Goal: Task Accomplishment & Management: Use online tool/utility

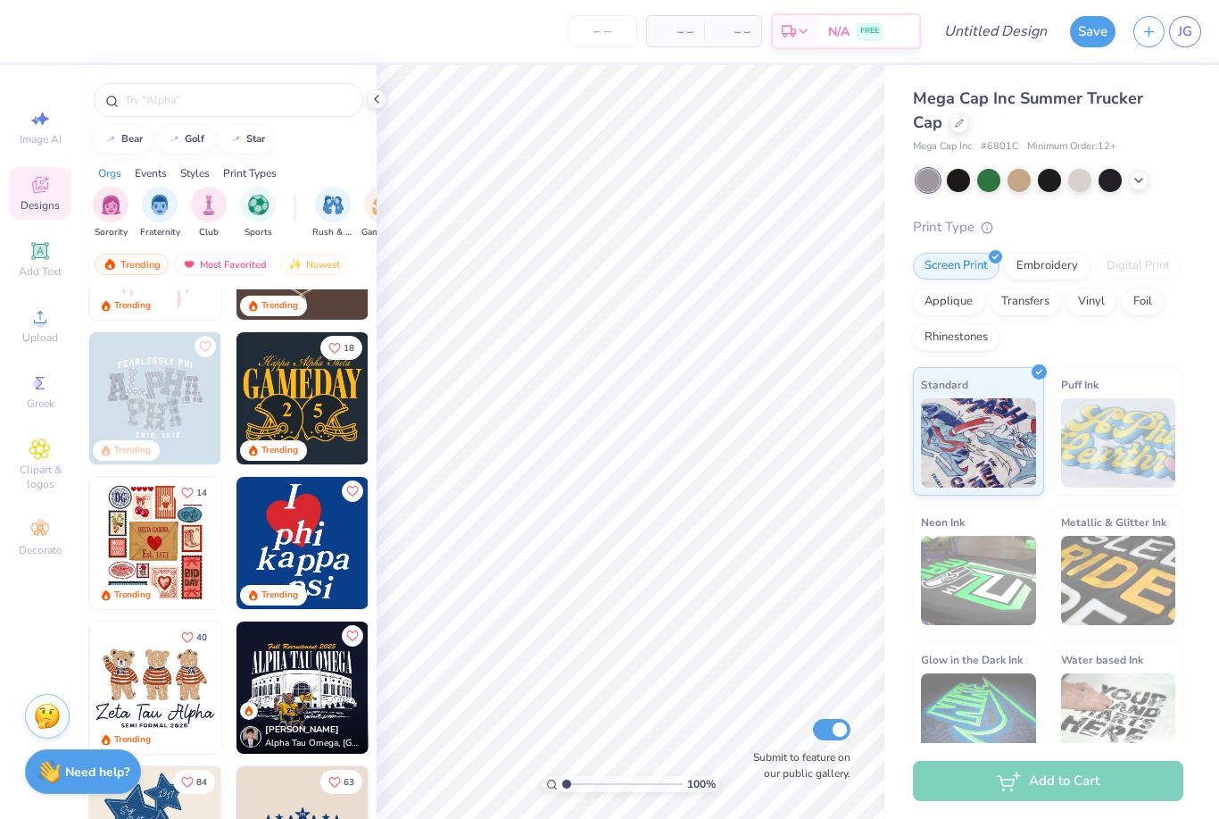
scroll to position [243, 0]
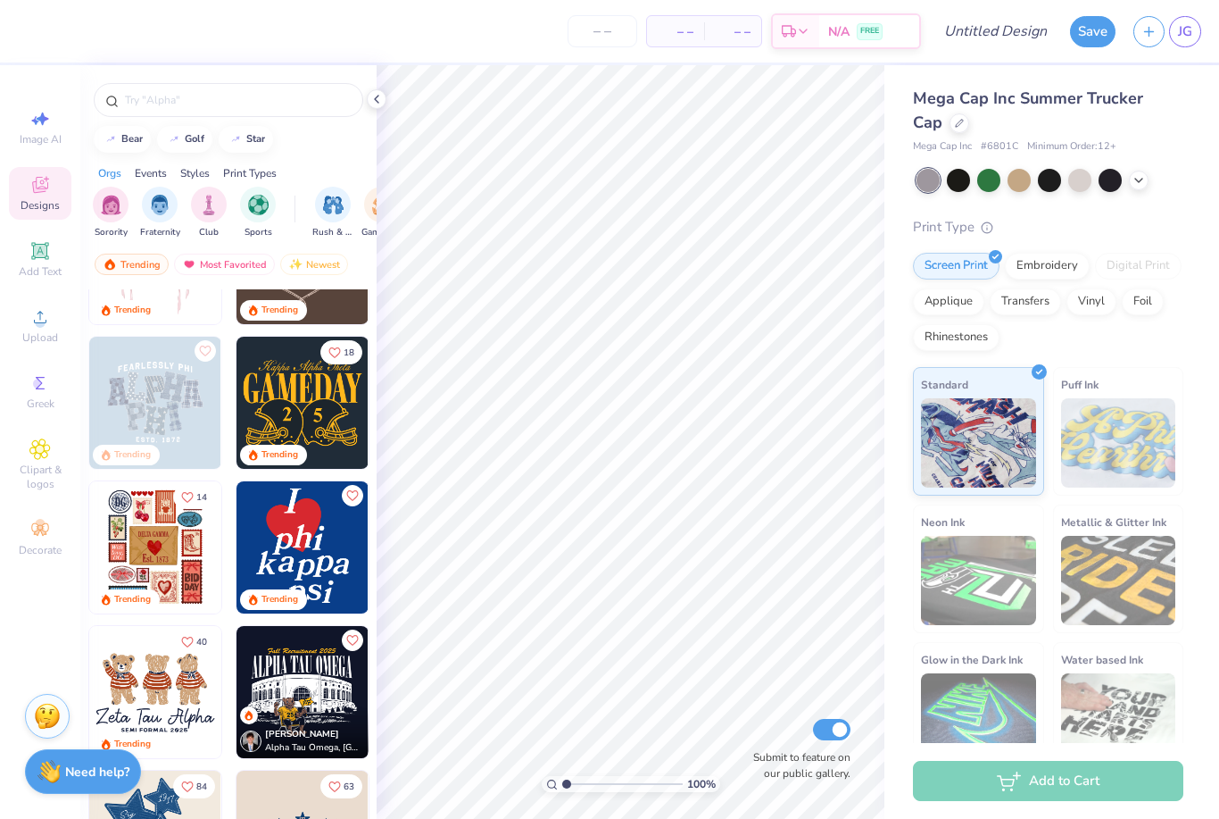
click at [1132, 179] on icon at bounding box center [1139, 180] width 14 height 14
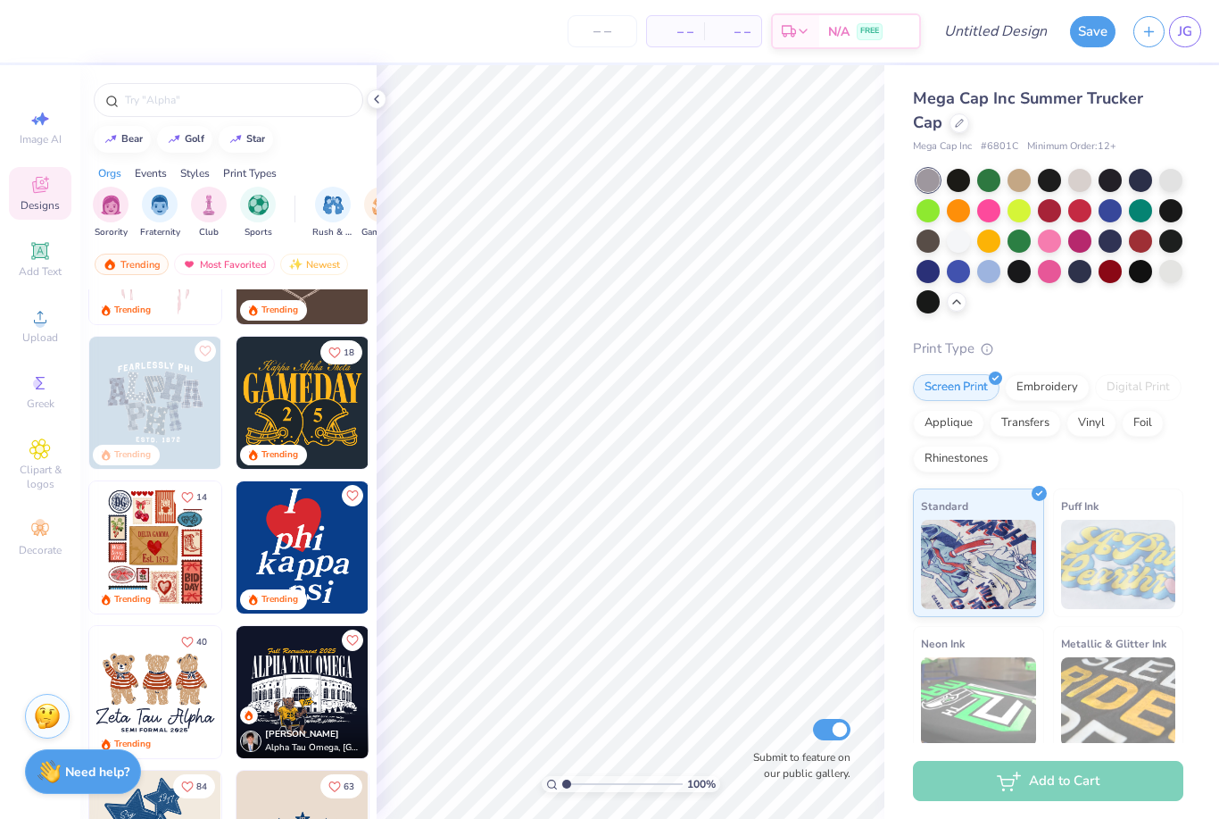
click at [1051, 242] on div at bounding box center [1049, 240] width 23 height 23
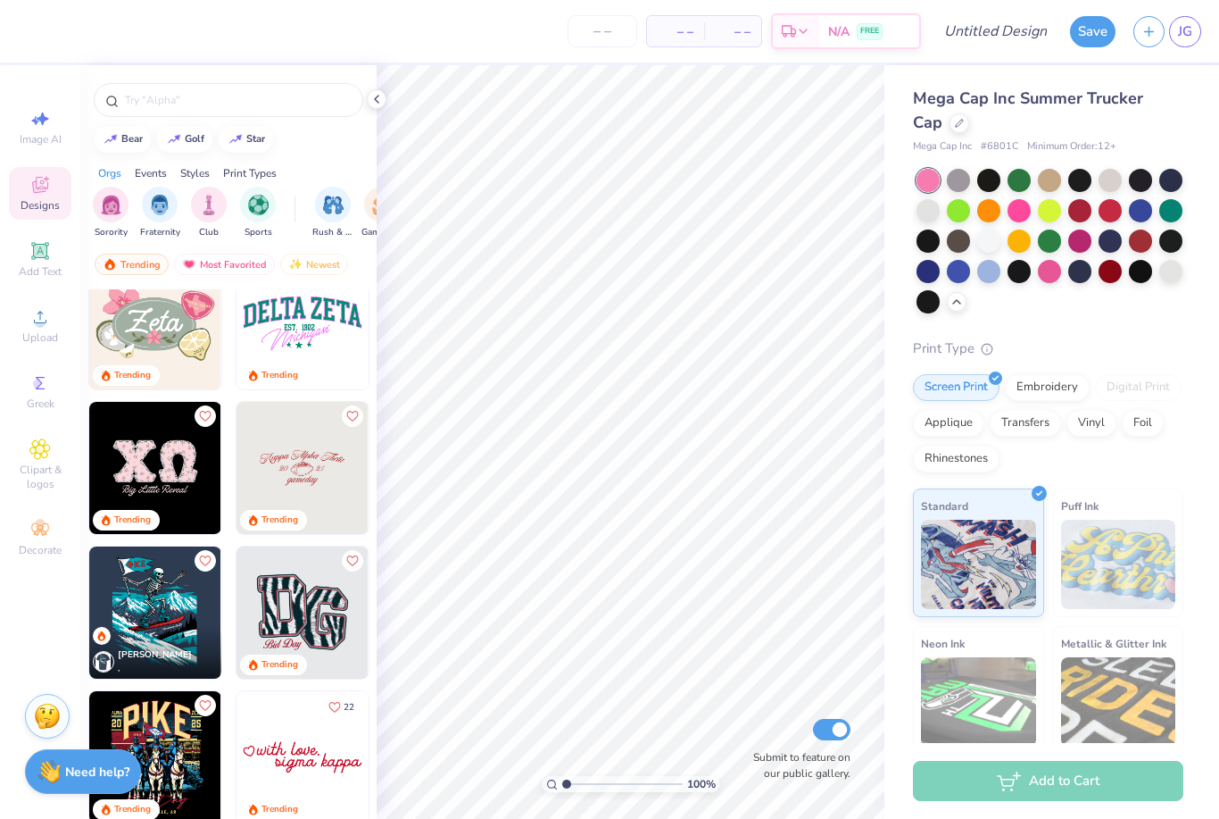
scroll to position [2478, 0]
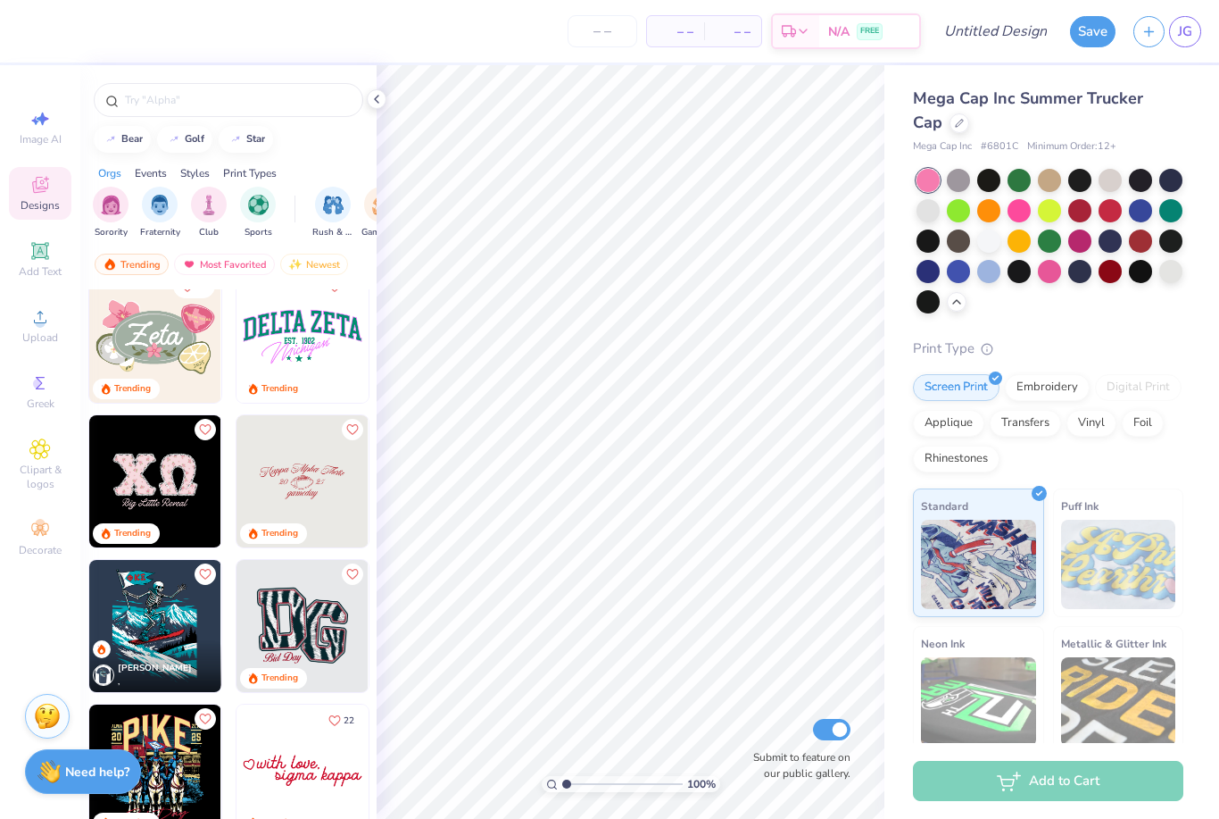
click at [1120, 206] on div at bounding box center [1110, 210] width 23 height 23
click at [961, 270] on div at bounding box center [958, 271] width 23 height 23
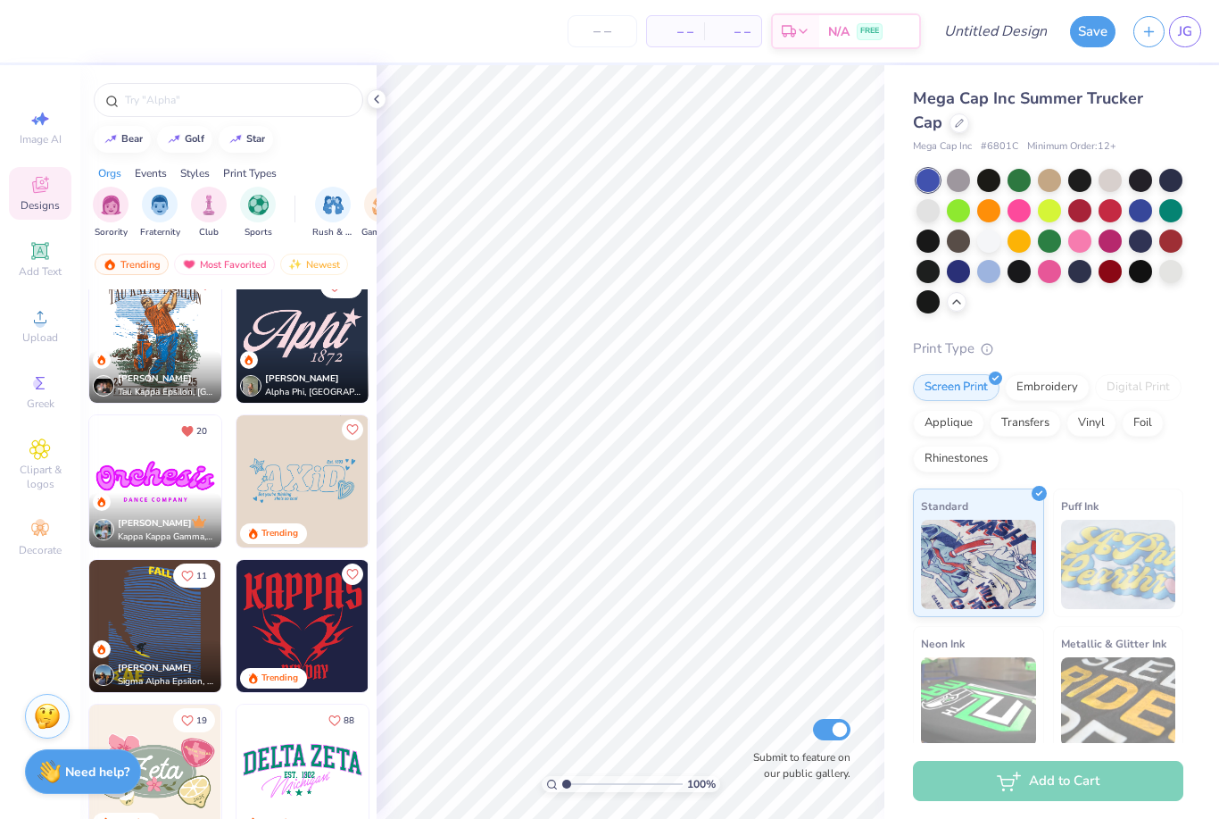
scroll to position [2067, 0]
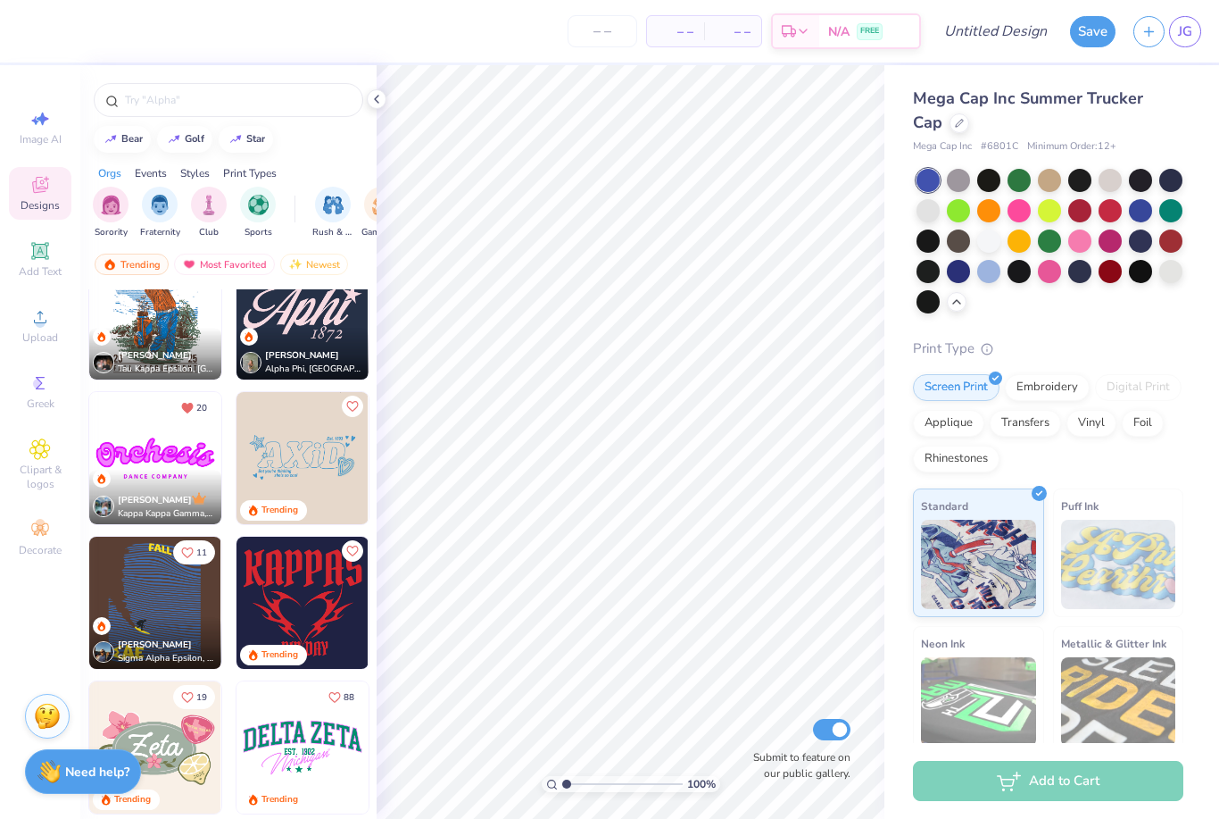
click at [166, 465] on img at bounding box center [155, 458] width 132 height 132
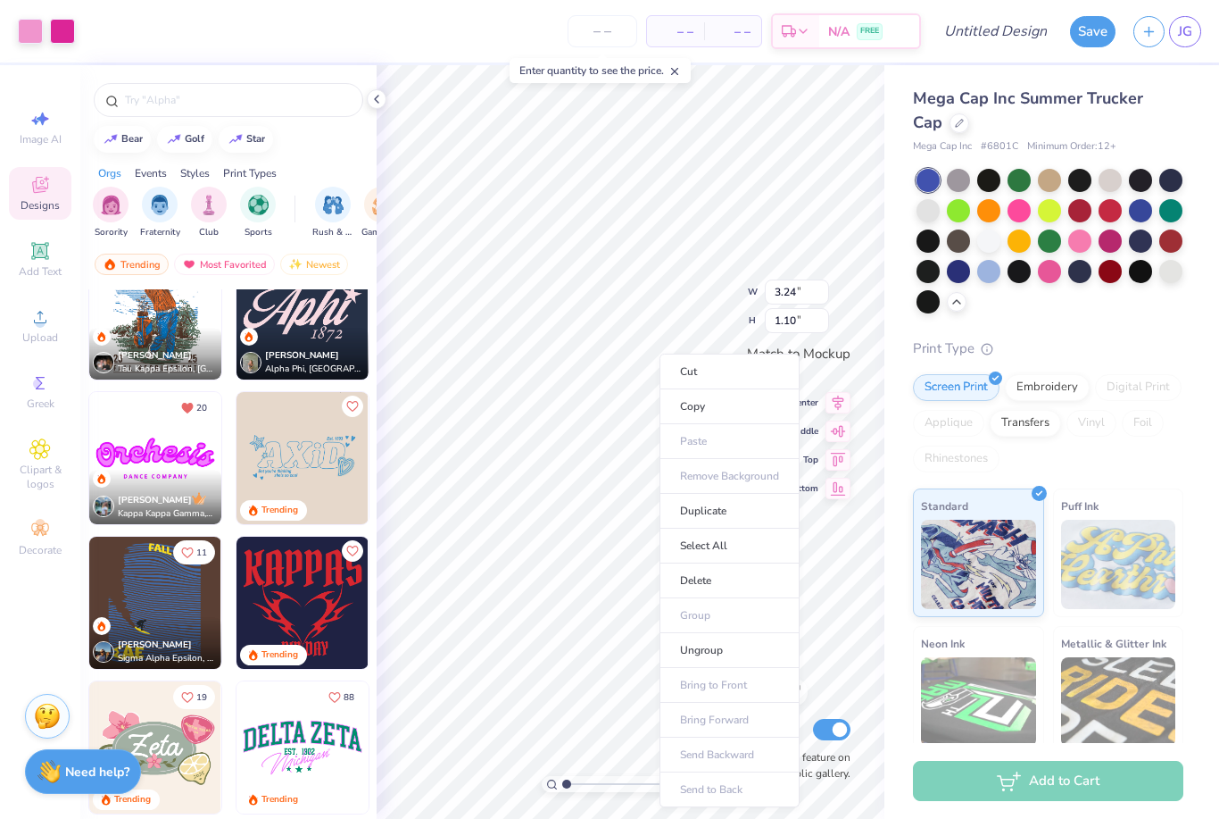
click at [674, 372] on li "Cut" at bounding box center [730, 371] width 140 height 36
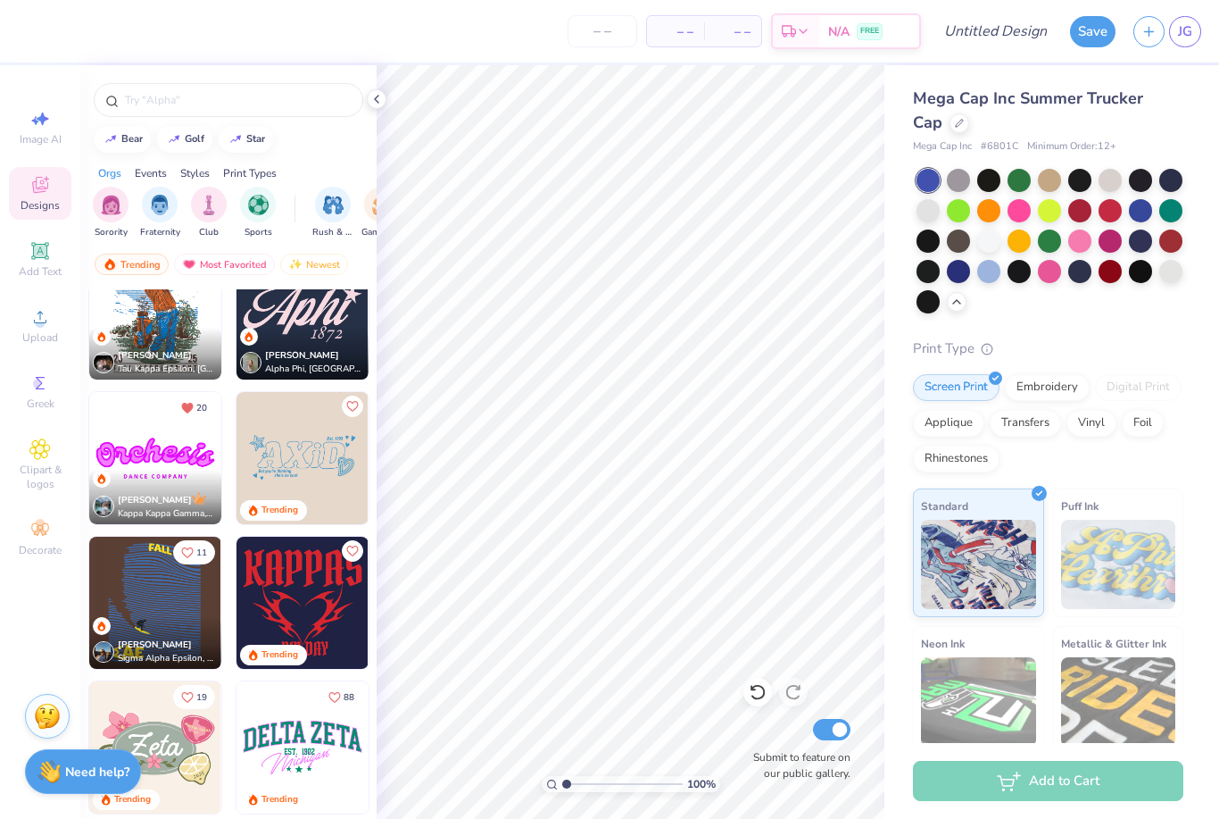
click at [153, 448] on img at bounding box center [155, 458] width 132 height 132
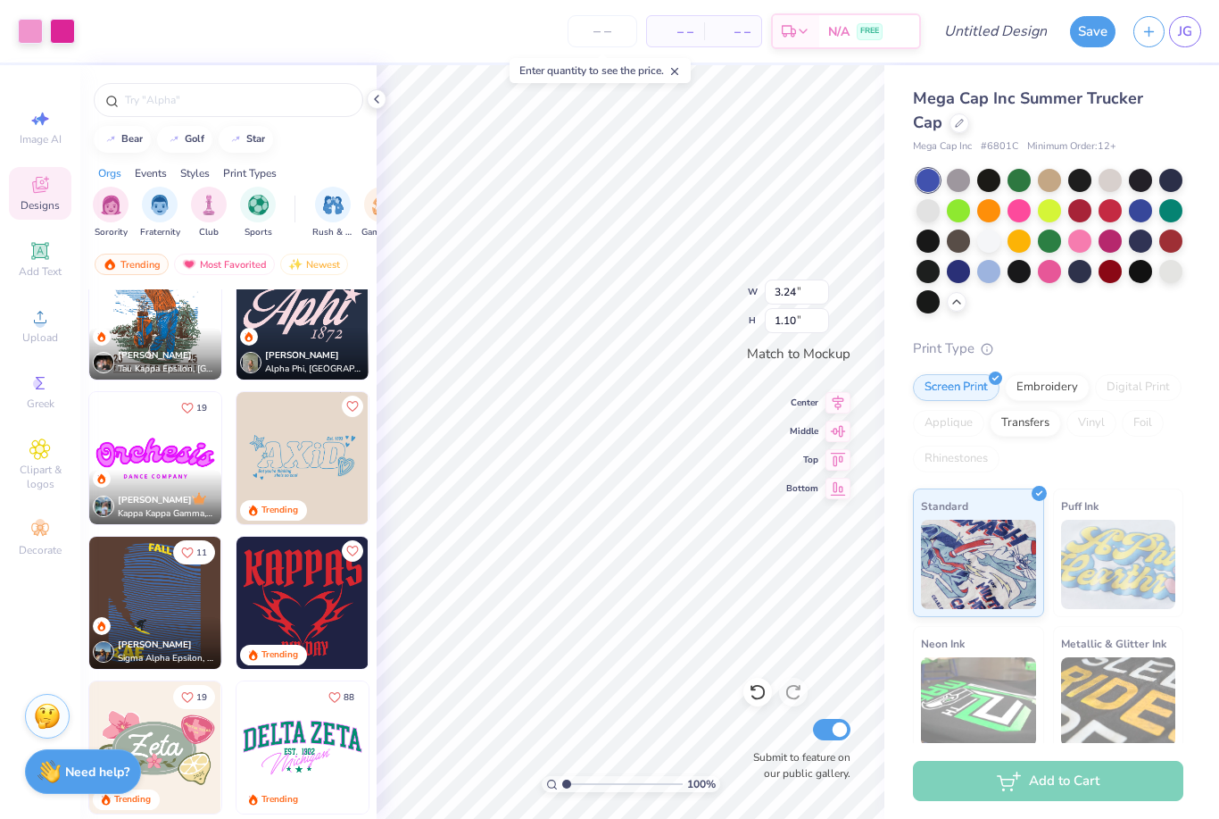
type input "4.04"
type input "1.38"
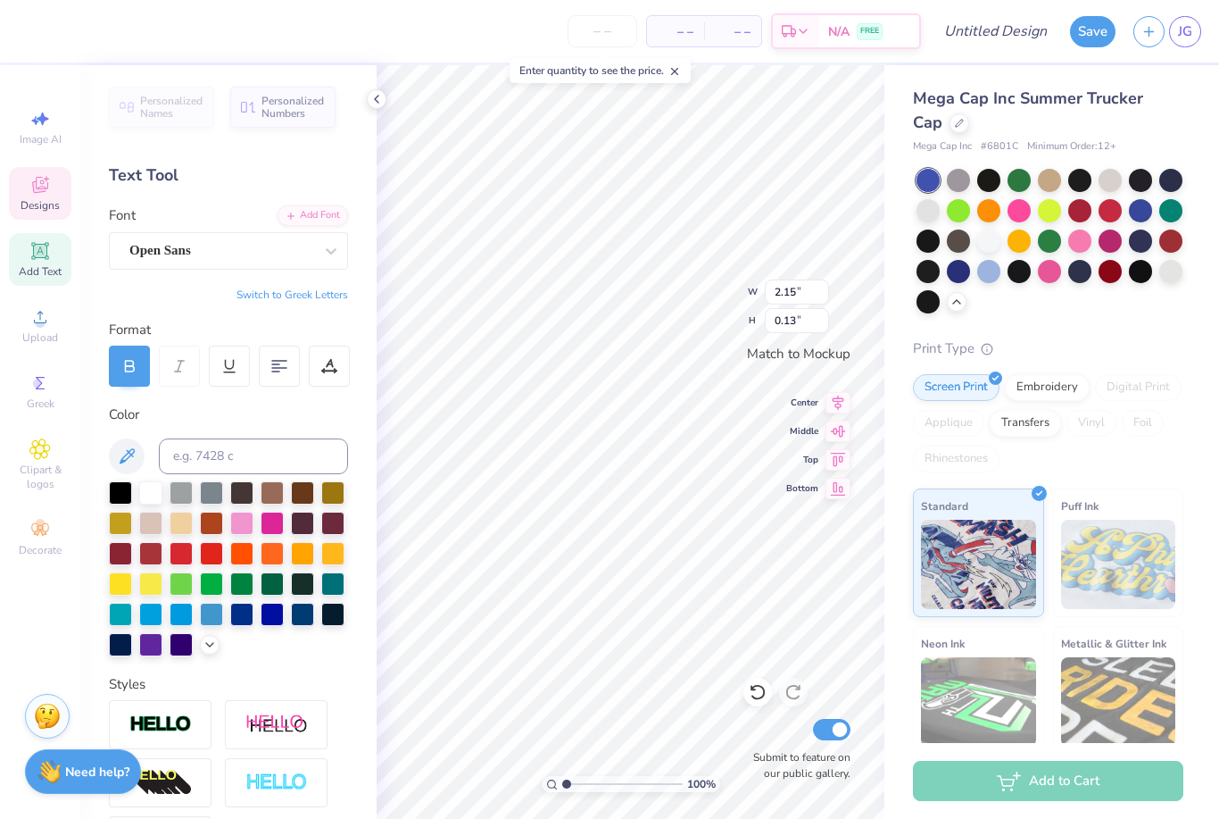
click at [608, 26] on input "number" at bounding box center [603, 31] width 70 height 32
type input "90"
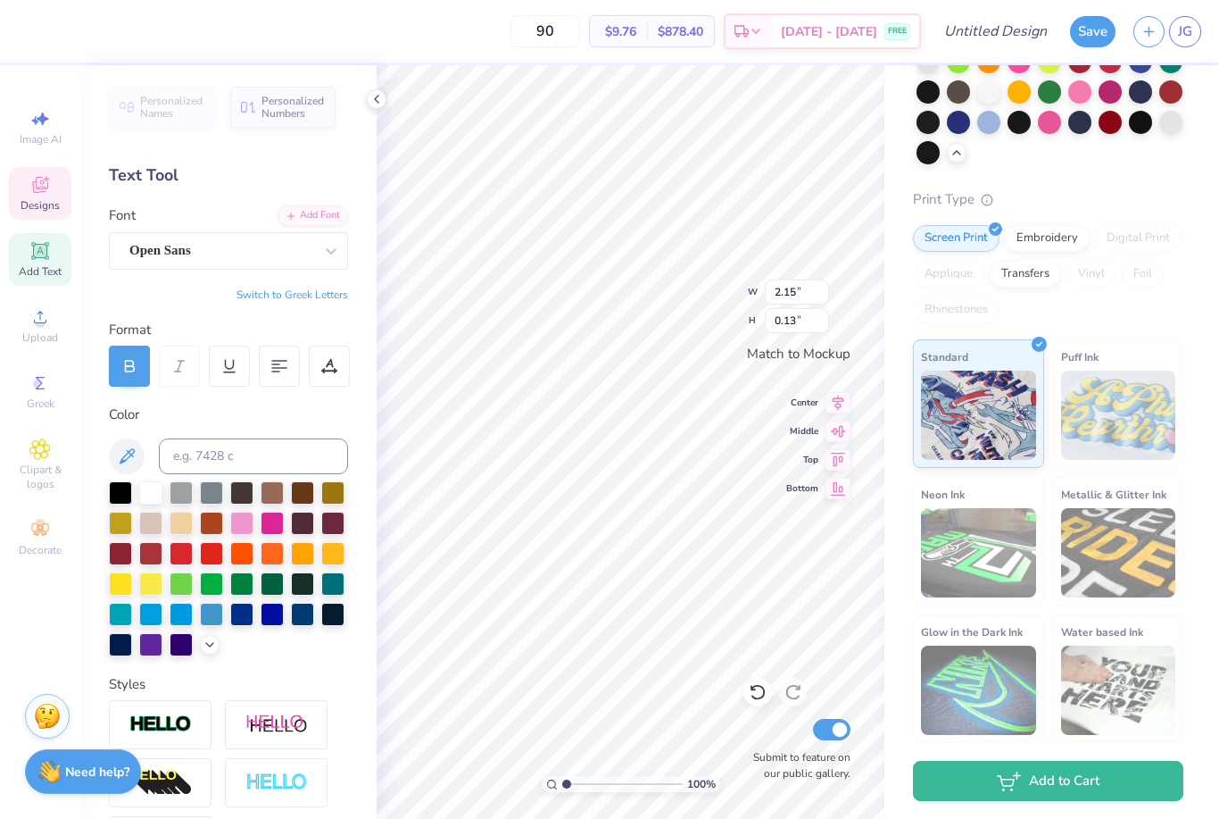
scroll to position [148, 0]
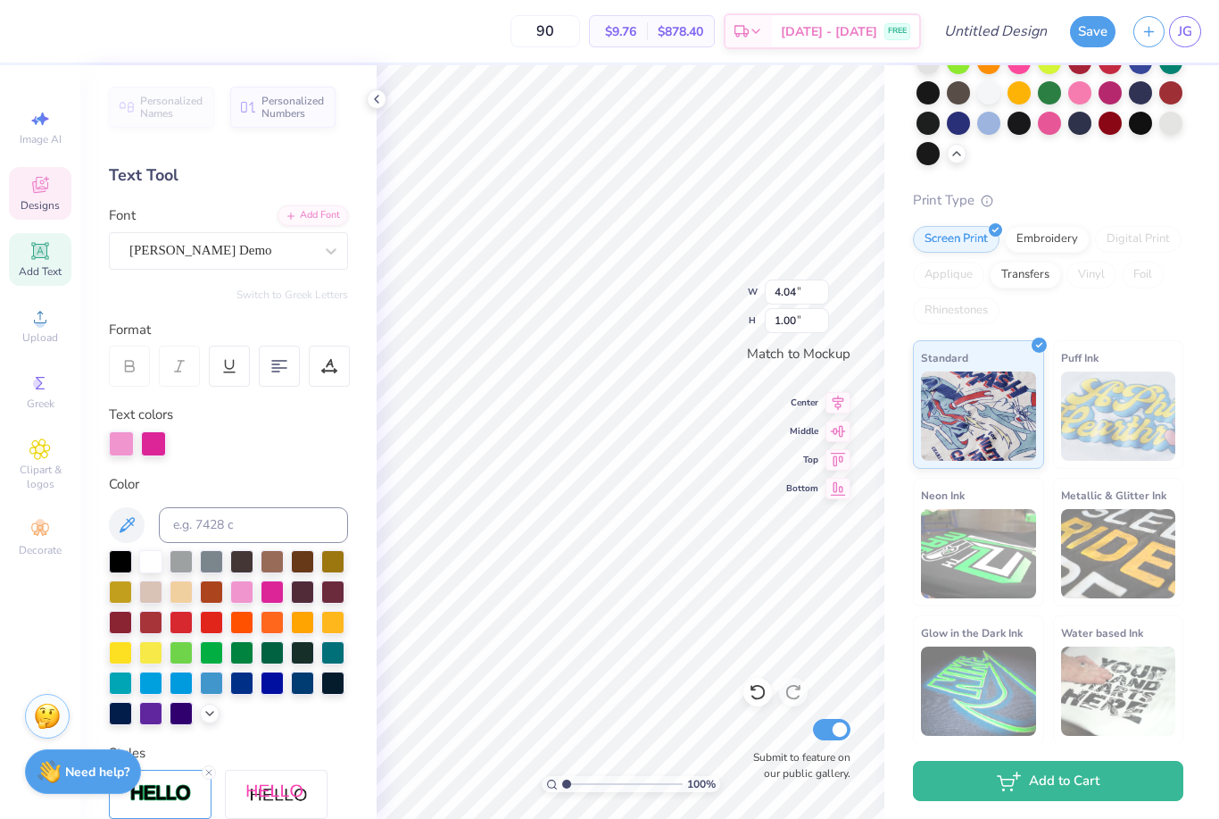
type input "4.04"
type input "1.00"
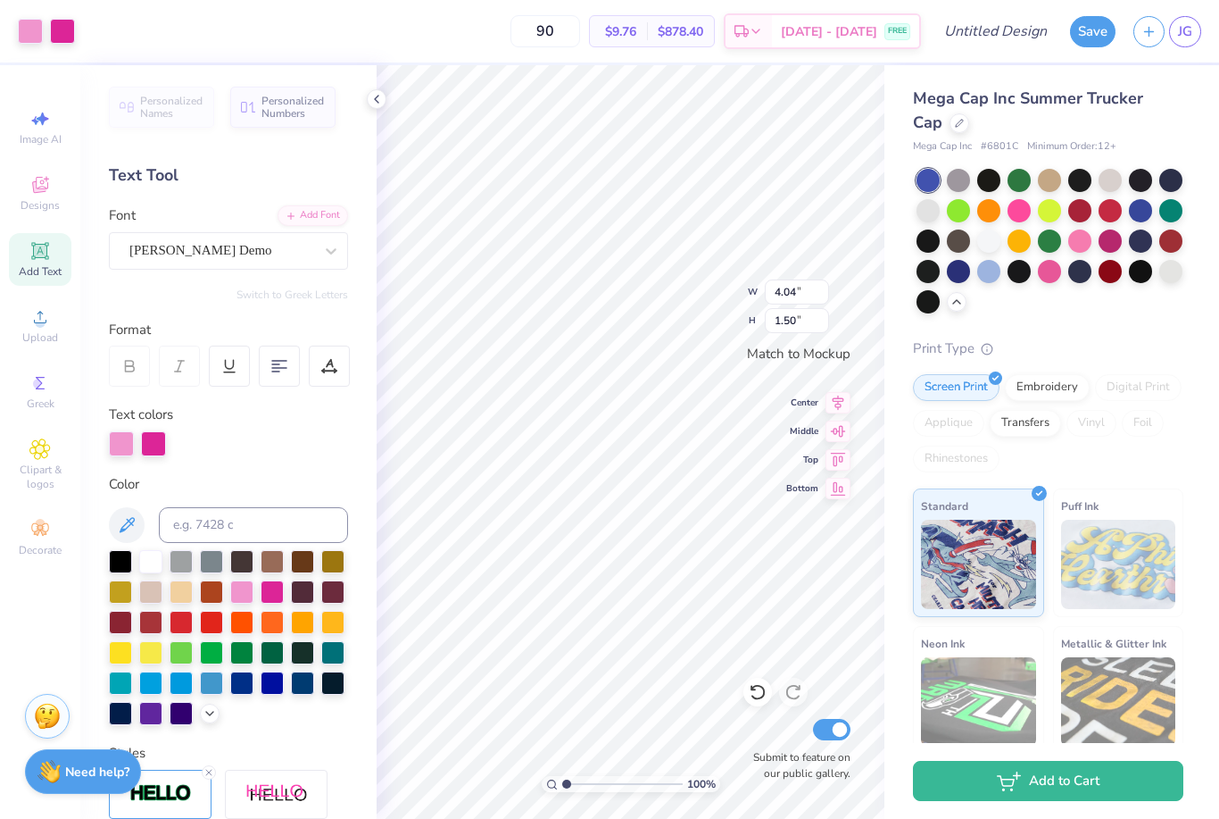
scroll to position [0, 0]
type input "90"
click at [370, 99] on icon at bounding box center [377, 99] width 14 height 14
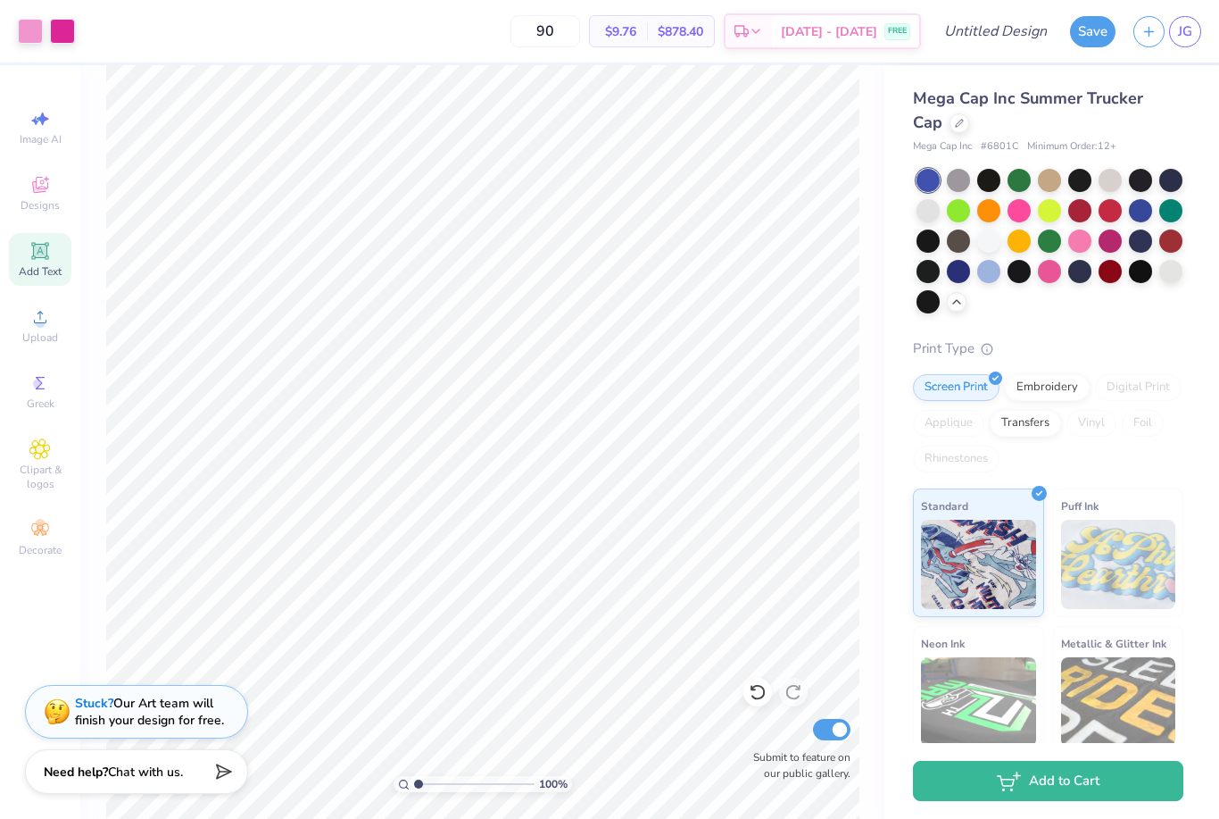
click at [749, 690] on icon at bounding box center [758, 692] width 18 height 18
click at [748, 684] on div at bounding box center [758, 691] width 29 height 29
click at [750, 690] on icon at bounding box center [758, 692] width 18 height 18
click at [747, 685] on div at bounding box center [758, 691] width 29 height 29
click at [746, 684] on div at bounding box center [758, 691] width 29 height 29
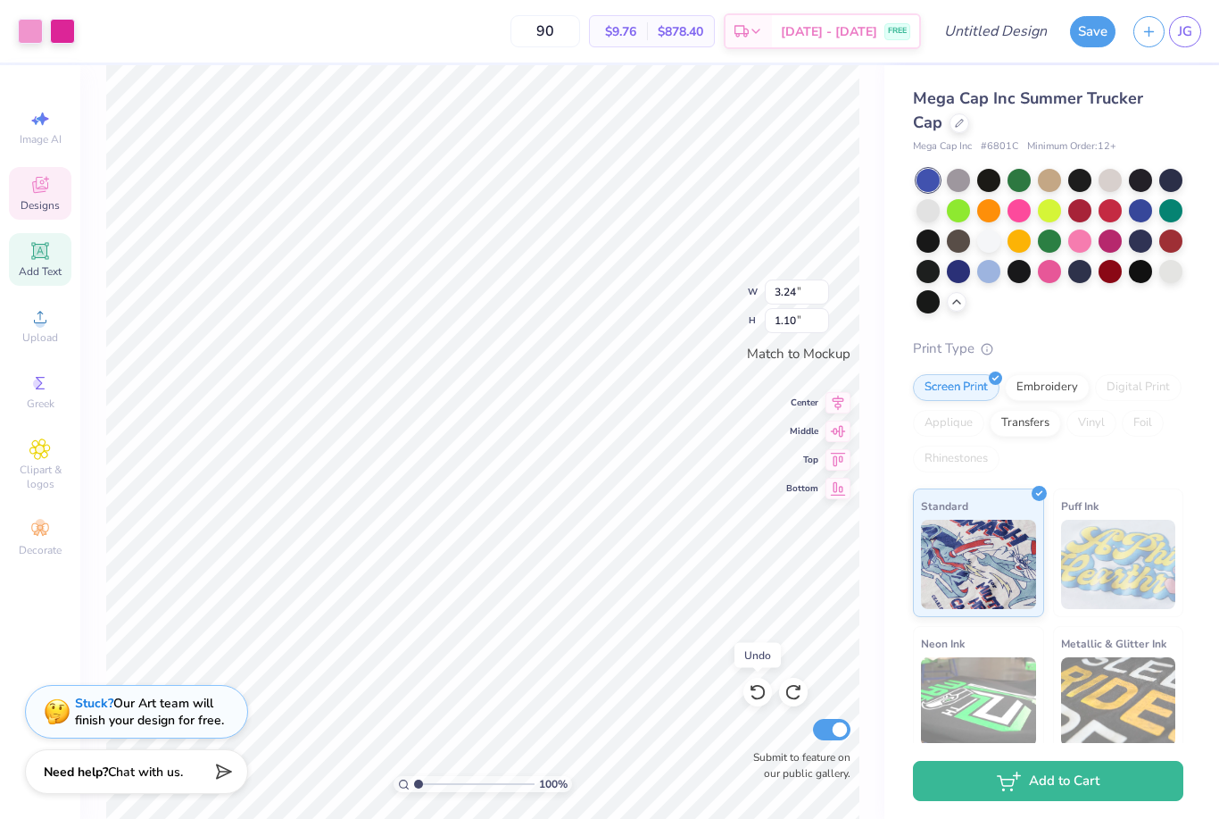
click at [746, 683] on div at bounding box center [758, 691] width 29 height 29
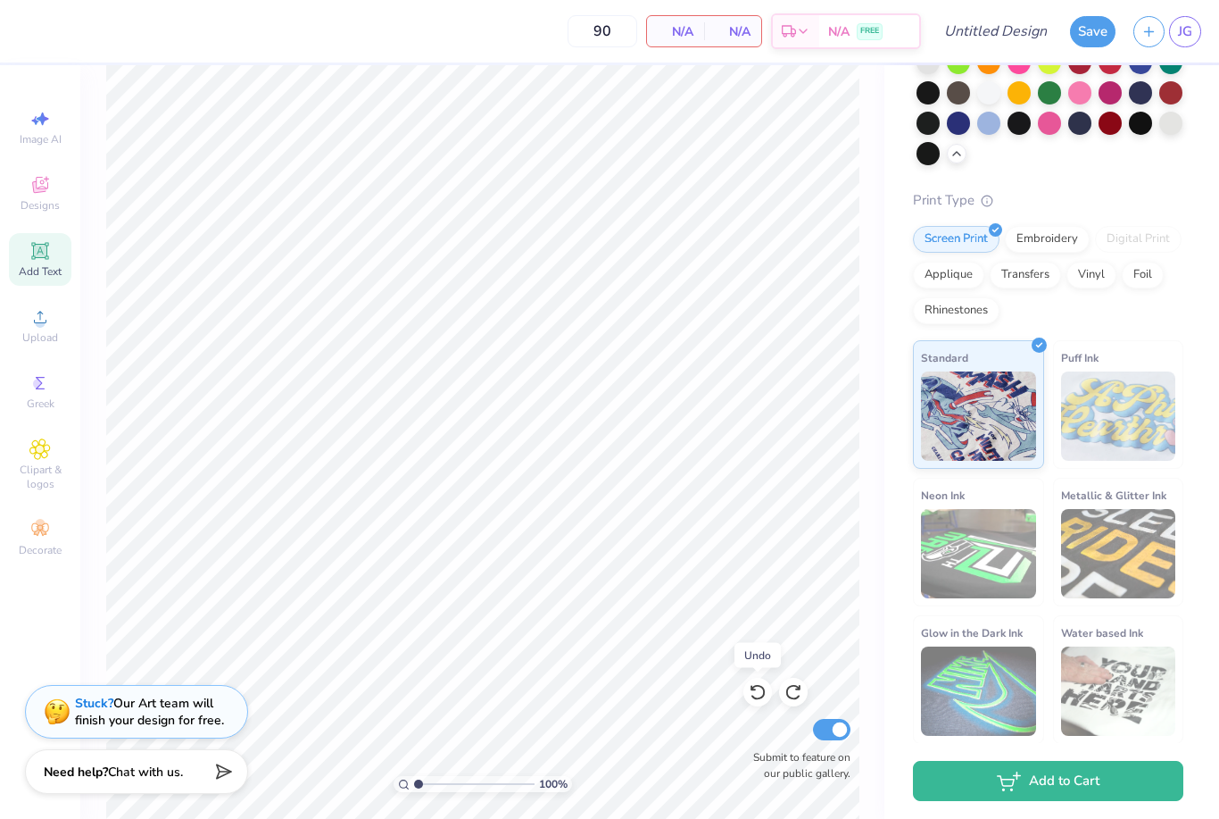
scroll to position [148, 0]
click at [1112, 537] on img at bounding box center [1118, 553] width 115 height 89
click at [1159, 403] on img at bounding box center [1118, 415] width 115 height 89
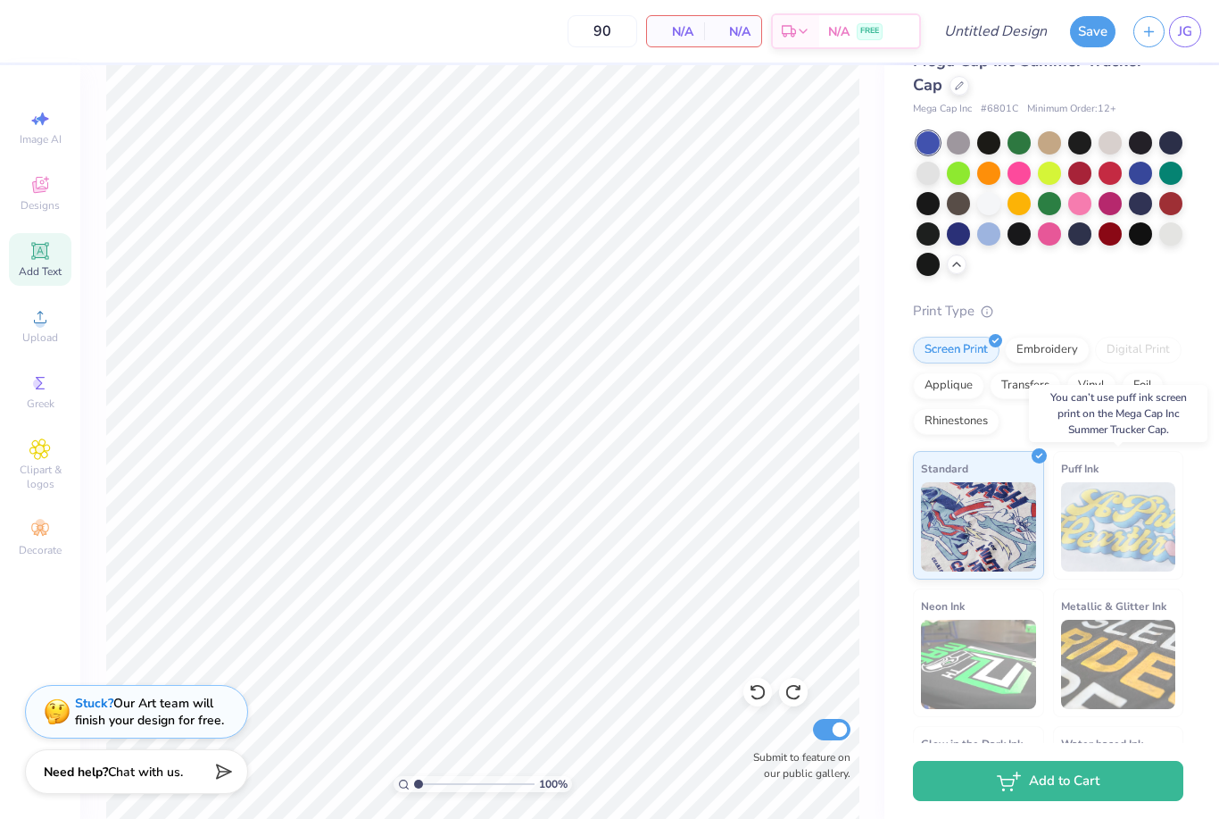
scroll to position [34, 0]
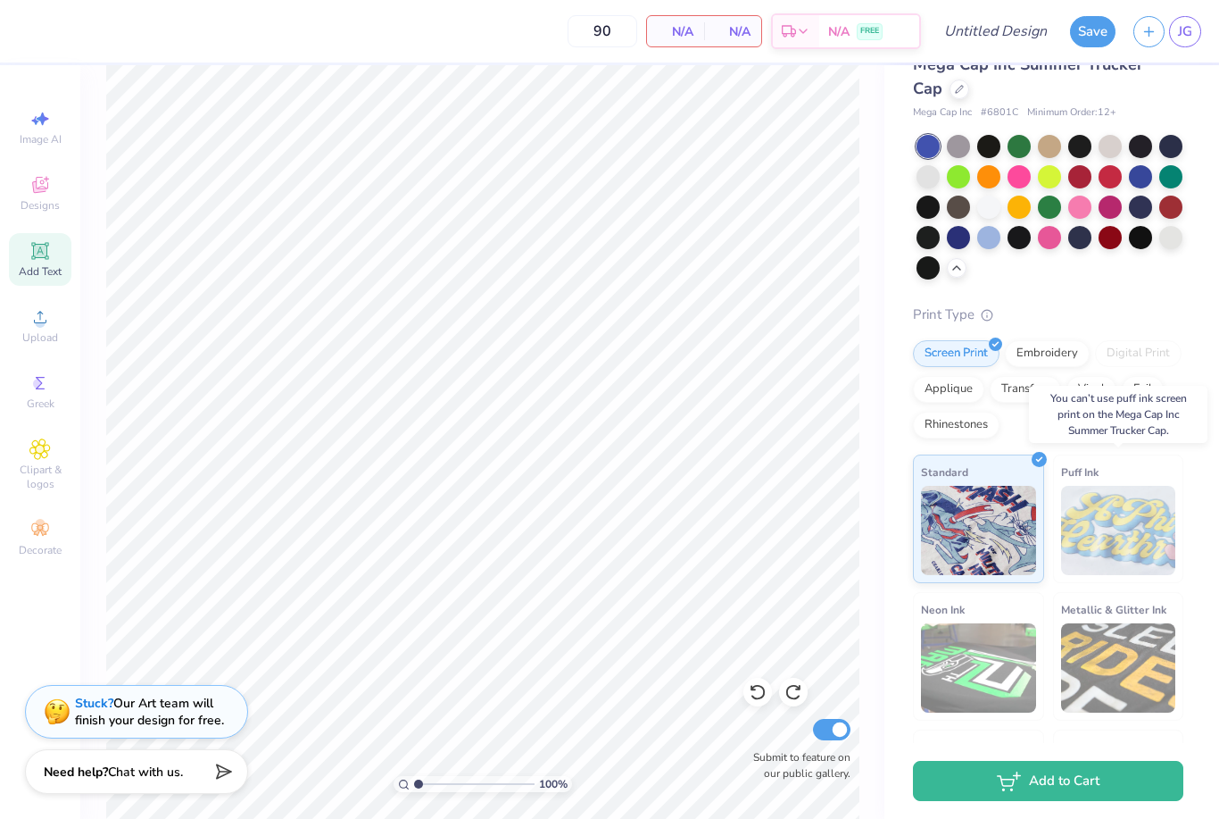
click at [1026, 362] on div "Embroidery" at bounding box center [1047, 353] width 85 height 27
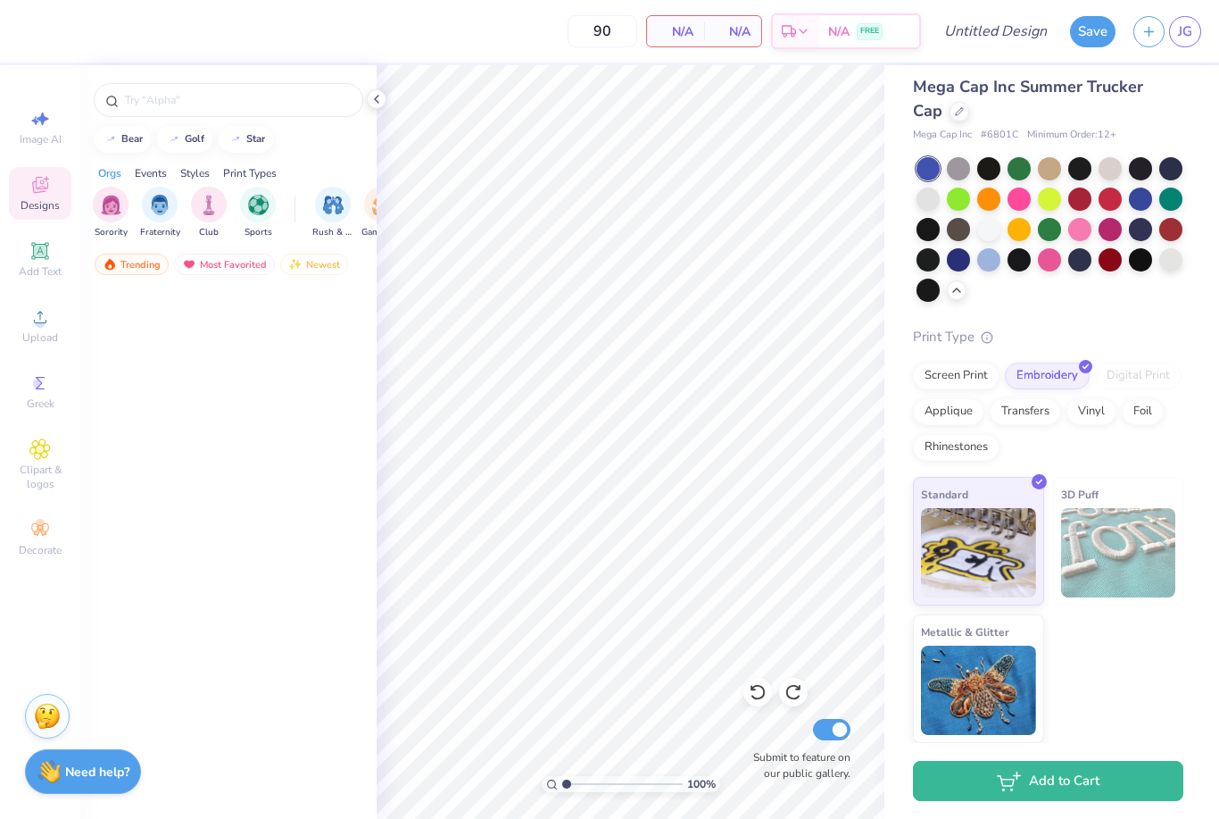
scroll to position [11, 0]
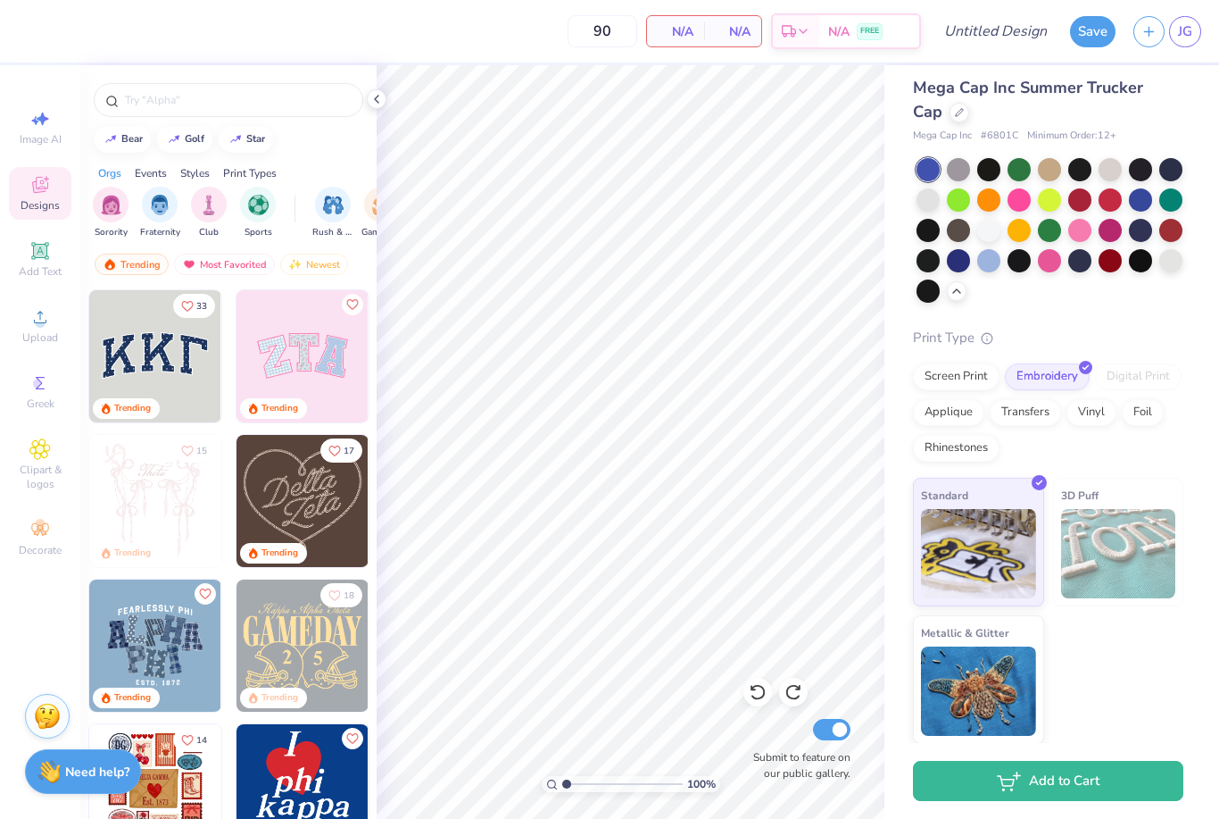
click at [689, 31] on span "N/A" at bounding box center [676, 31] width 36 height 19
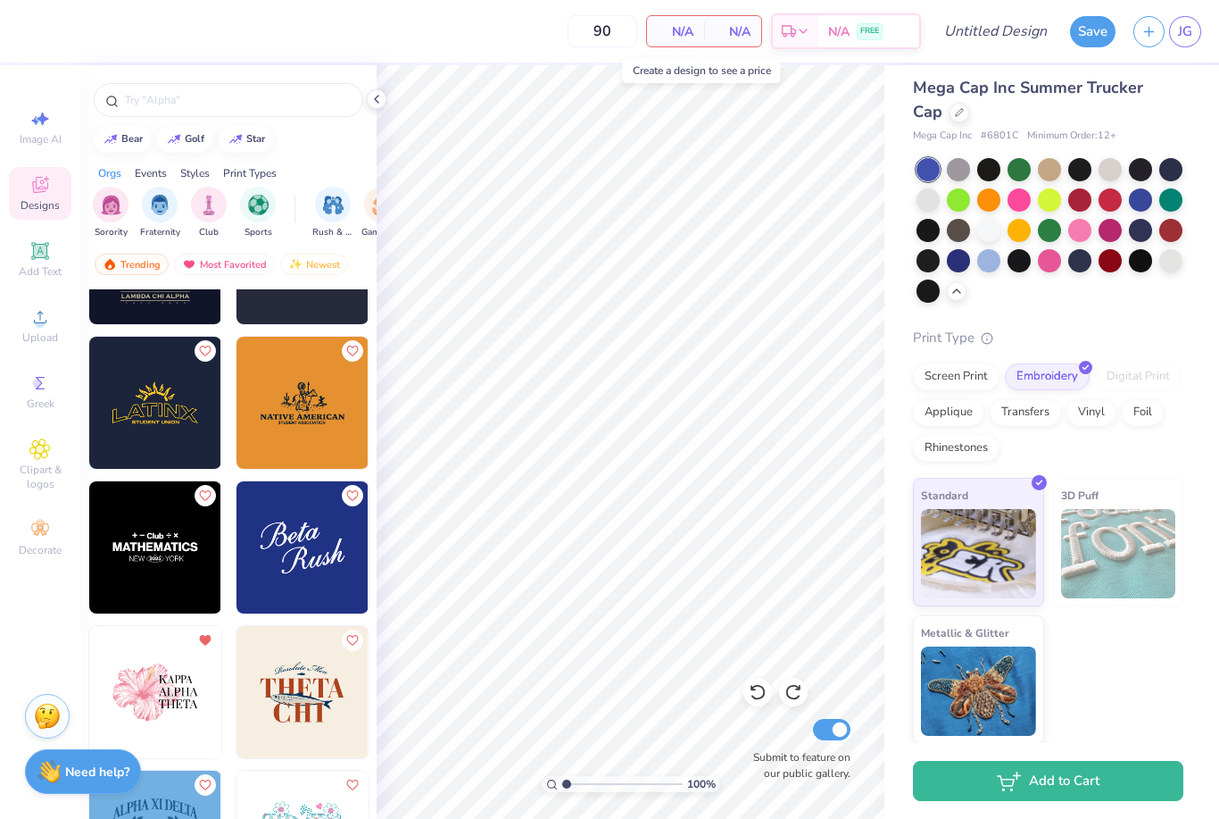
scroll to position [6276, 0]
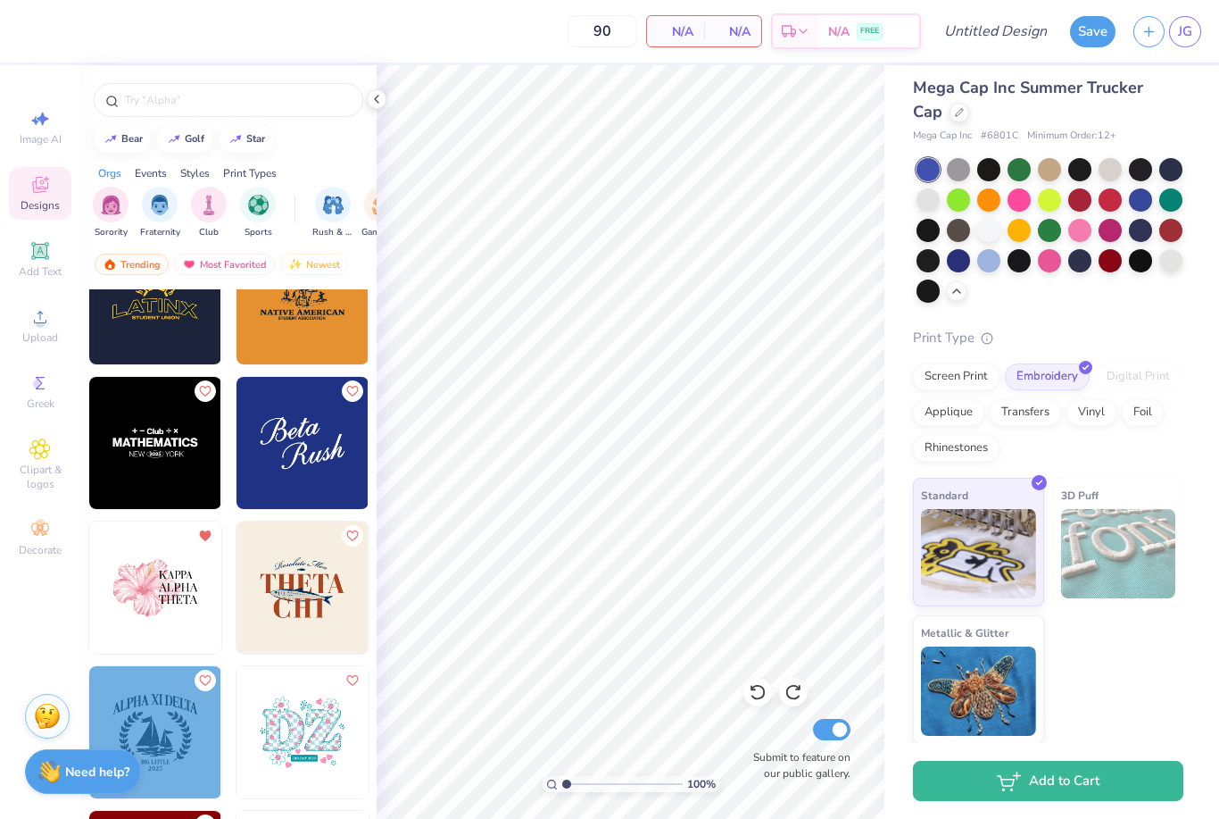
click at [169, 578] on img at bounding box center [155, 587] width 132 height 132
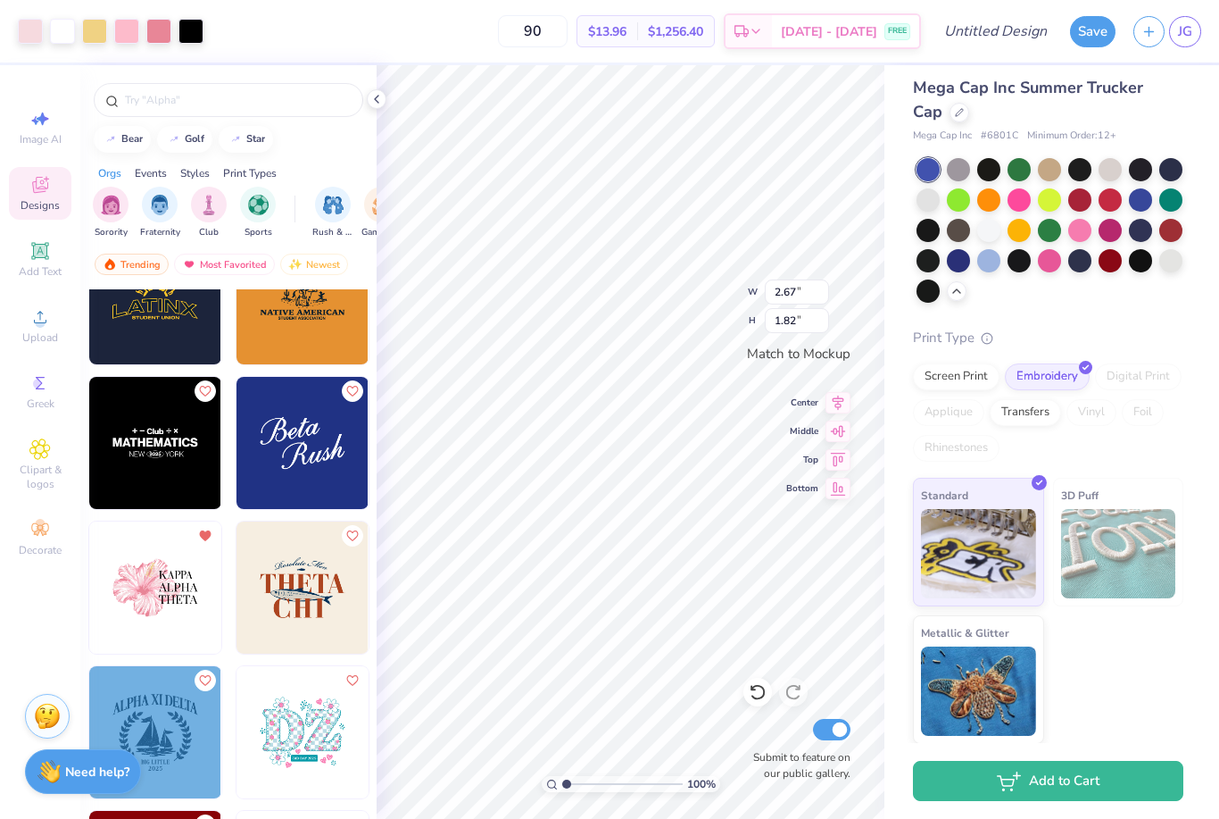
click at [1144, 543] on img at bounding box center [1118, 553] width 115 height 89
click at [1016, 686] on img at bounding box center [978, 690] width 115 height 89
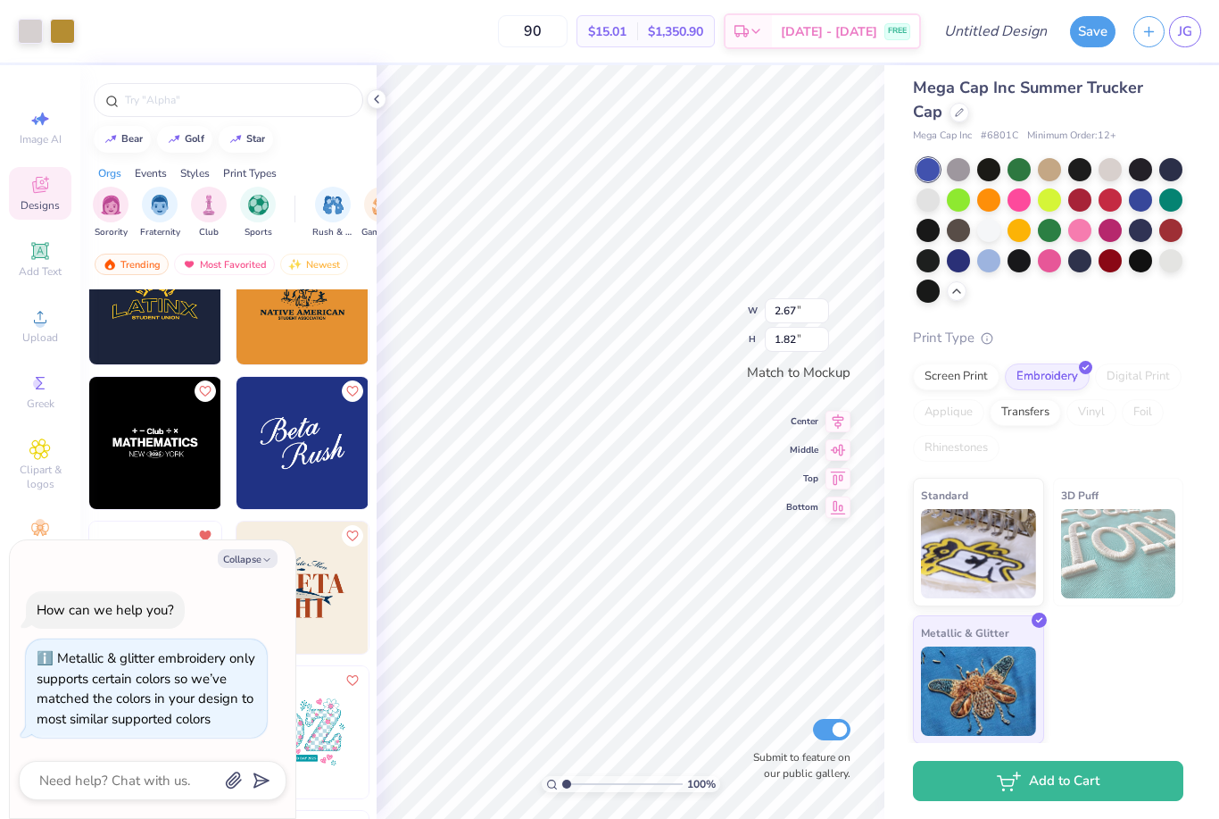
click at [981, 378] on div "Screen Print" at bounding box center [956, 376] width 87 height 27
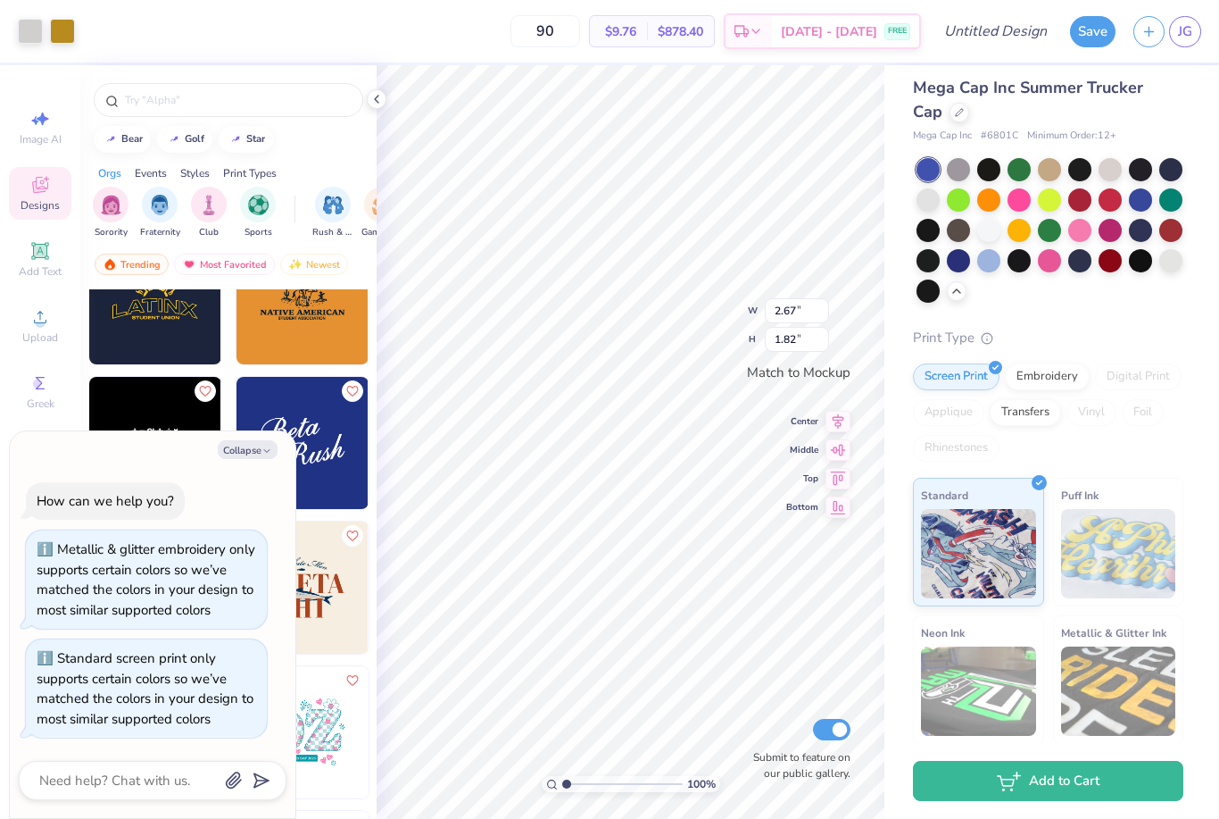
click at [1018, 420] on div "Transfers" at bounding box center [1025, 412] width 71 height 27
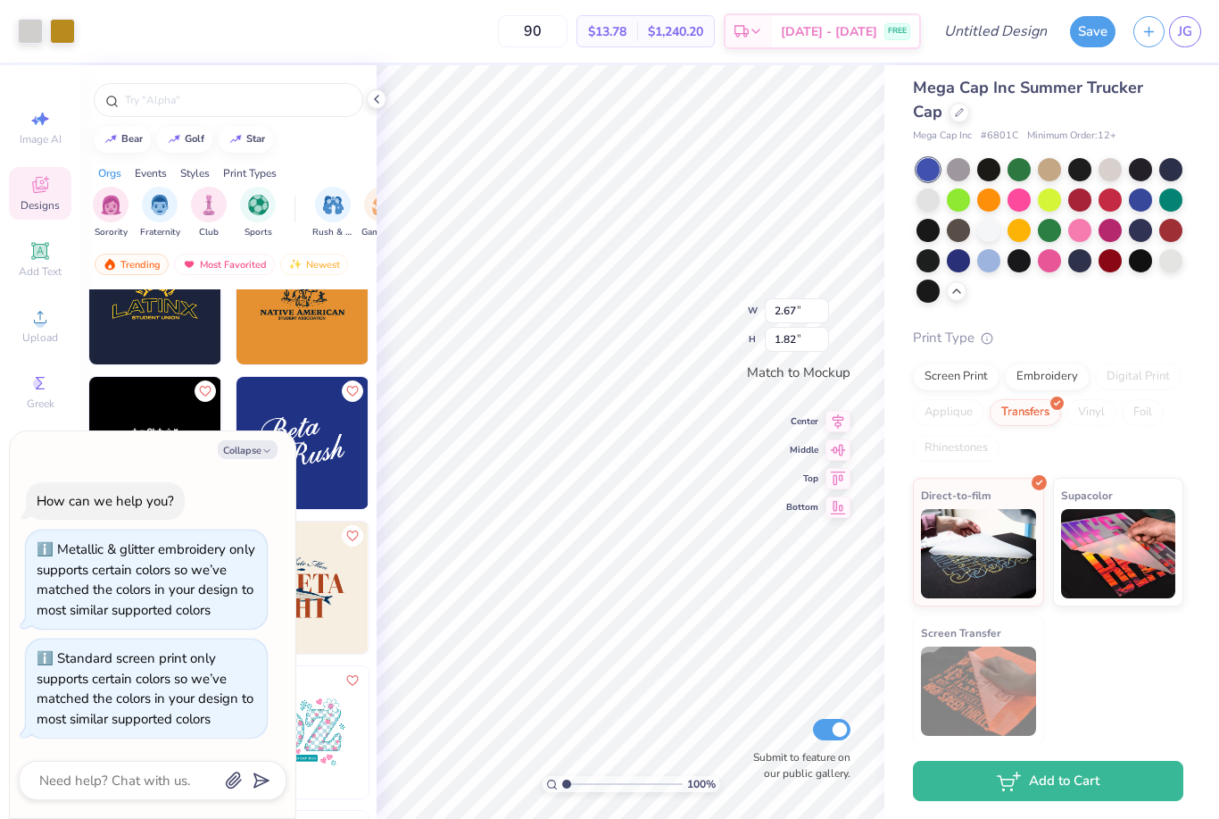
click at [250, 441] on button "Collapse" at bounding box center [248, 449] width 60 height 19
type textarea "x"
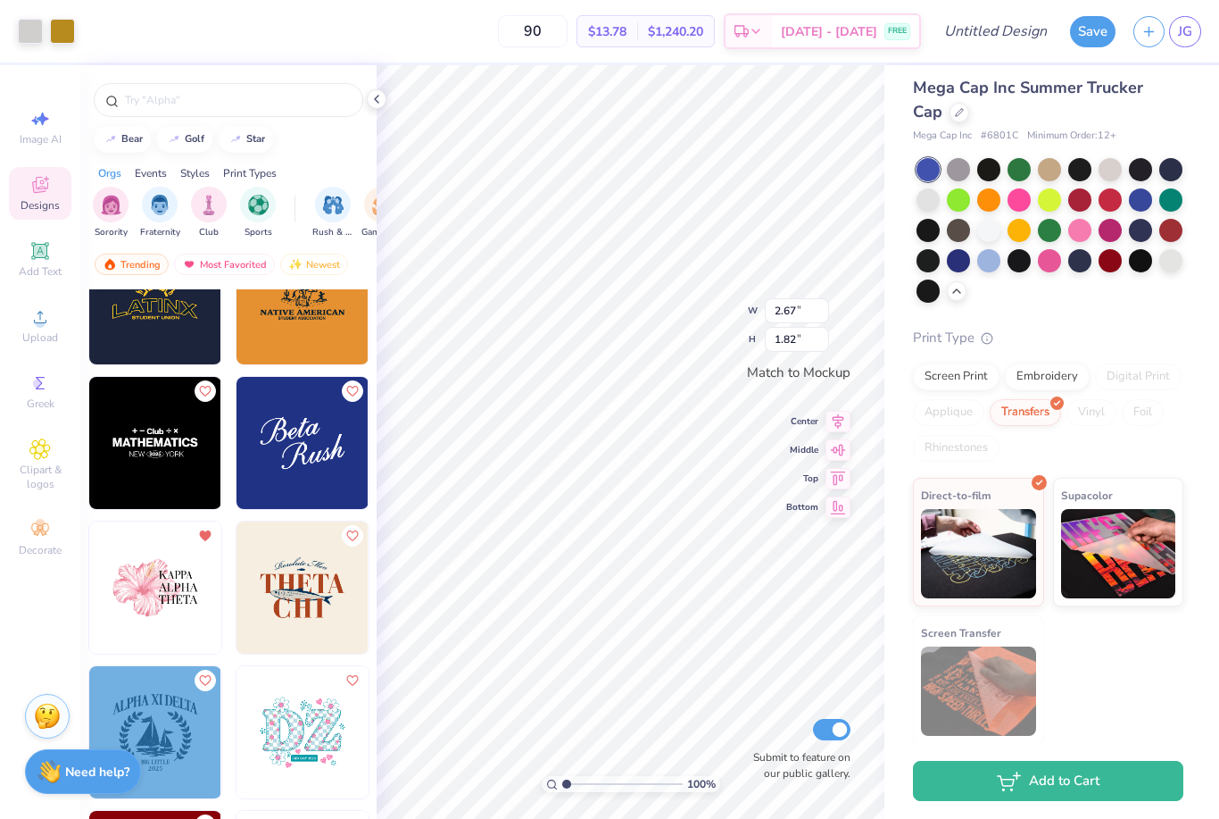
click at [385, 104] on div at bounding box center [377, 99] width 20 height 20
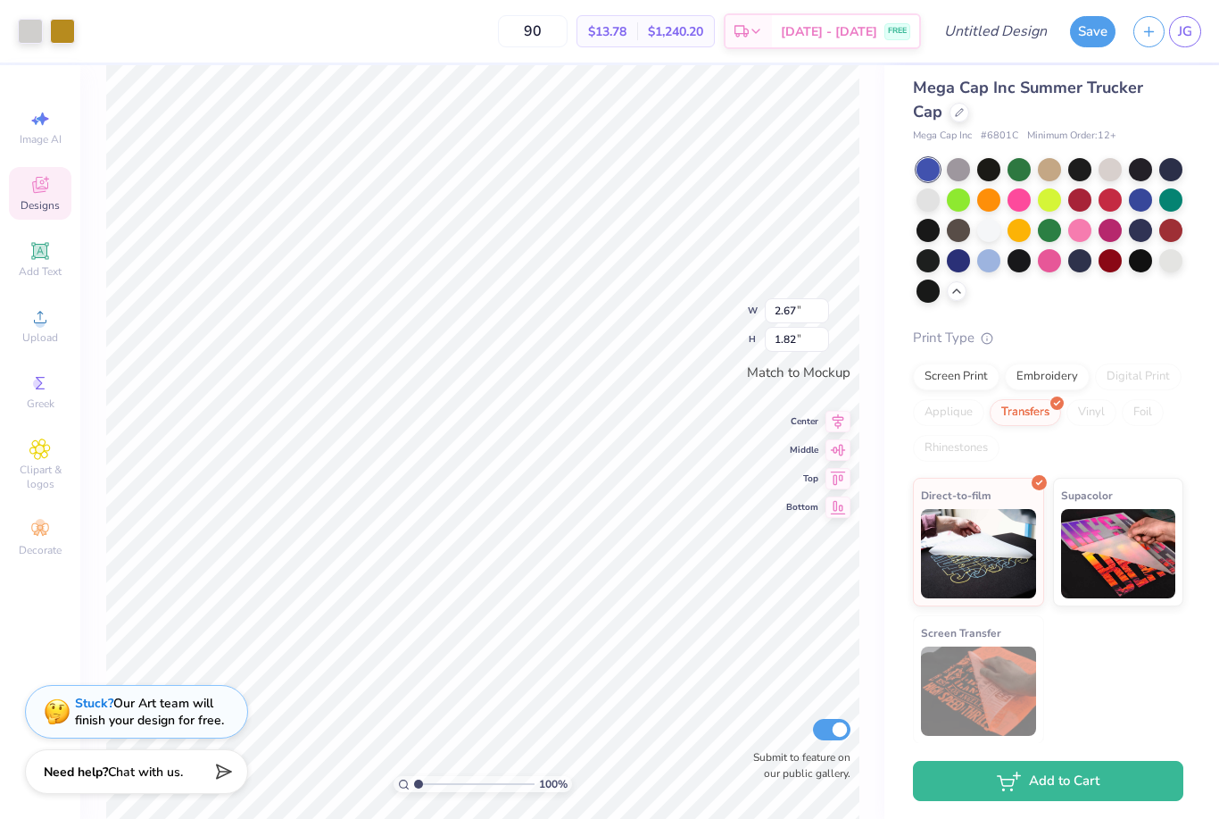
click at [970, 381] on div "Screen Print" at bounding box center [956, 376] width 87 height 27
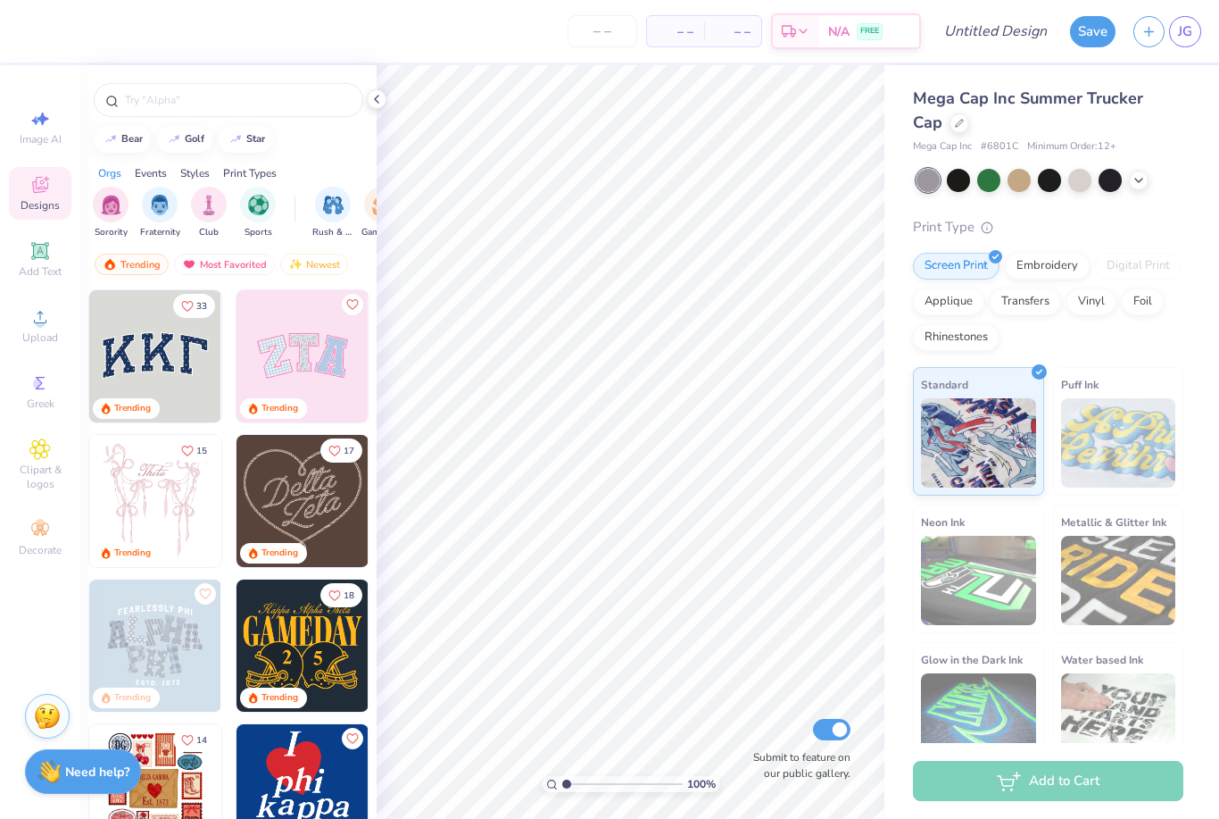
click at [949, 310] on div "Applique" at bounding box center [948, 301] width 71 height 27
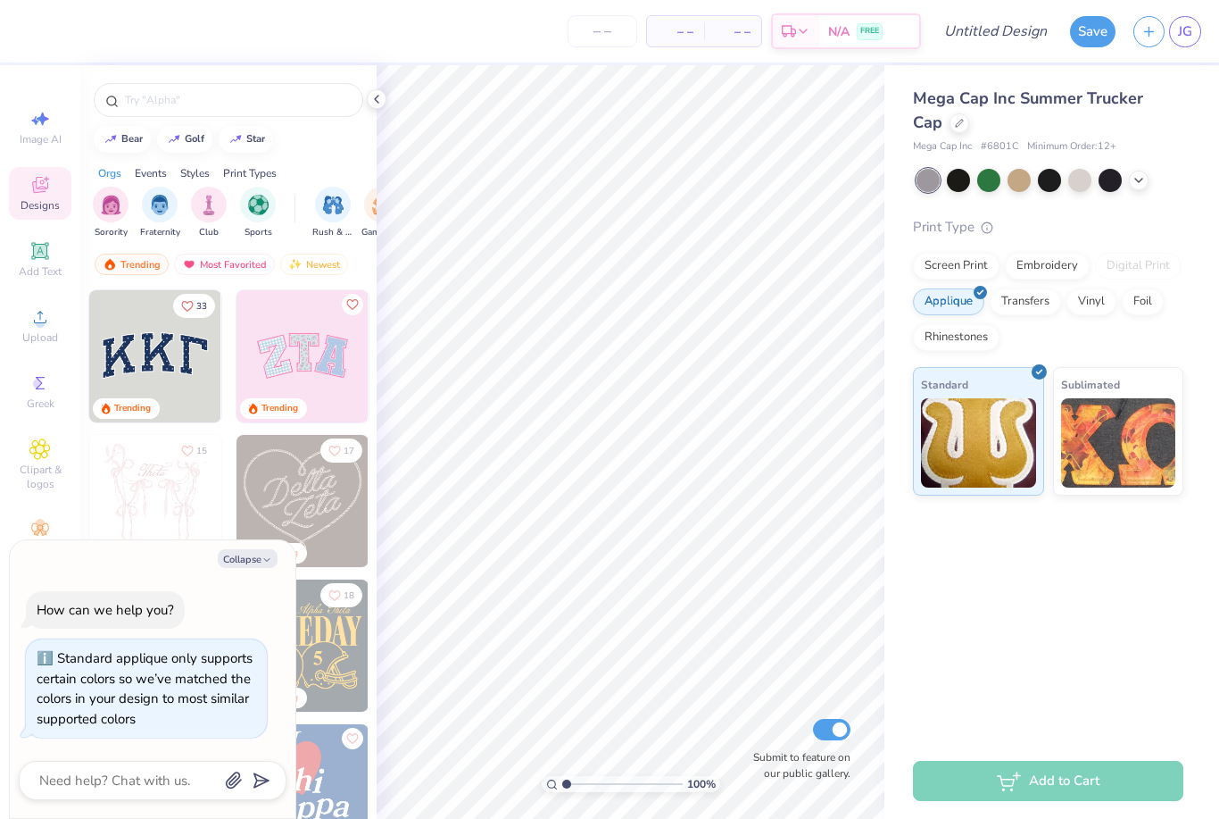
click at [962, 342] on div "Rhinestones" at bounding box center [956, 337] width 87 height 27
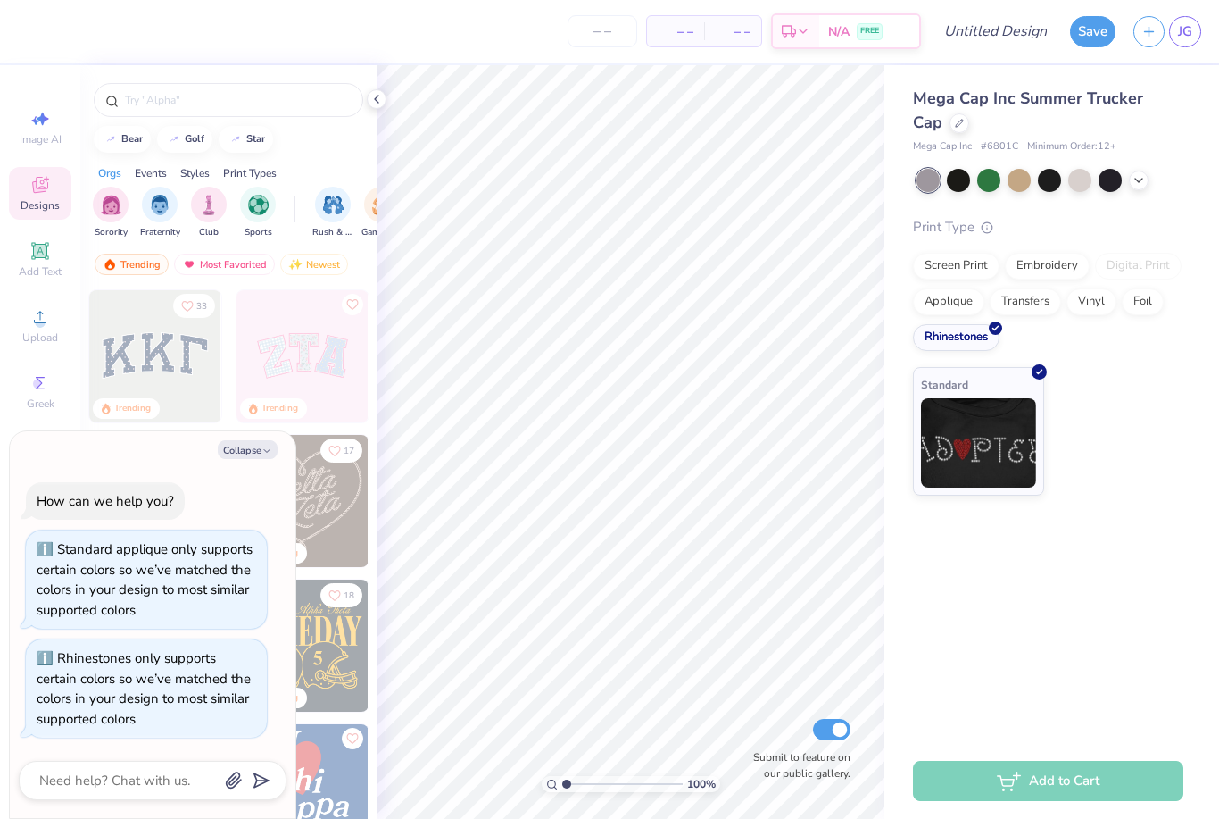
click at [249, 444] on button "Collapse" at bounding box center [248, 449] width 60 height 19
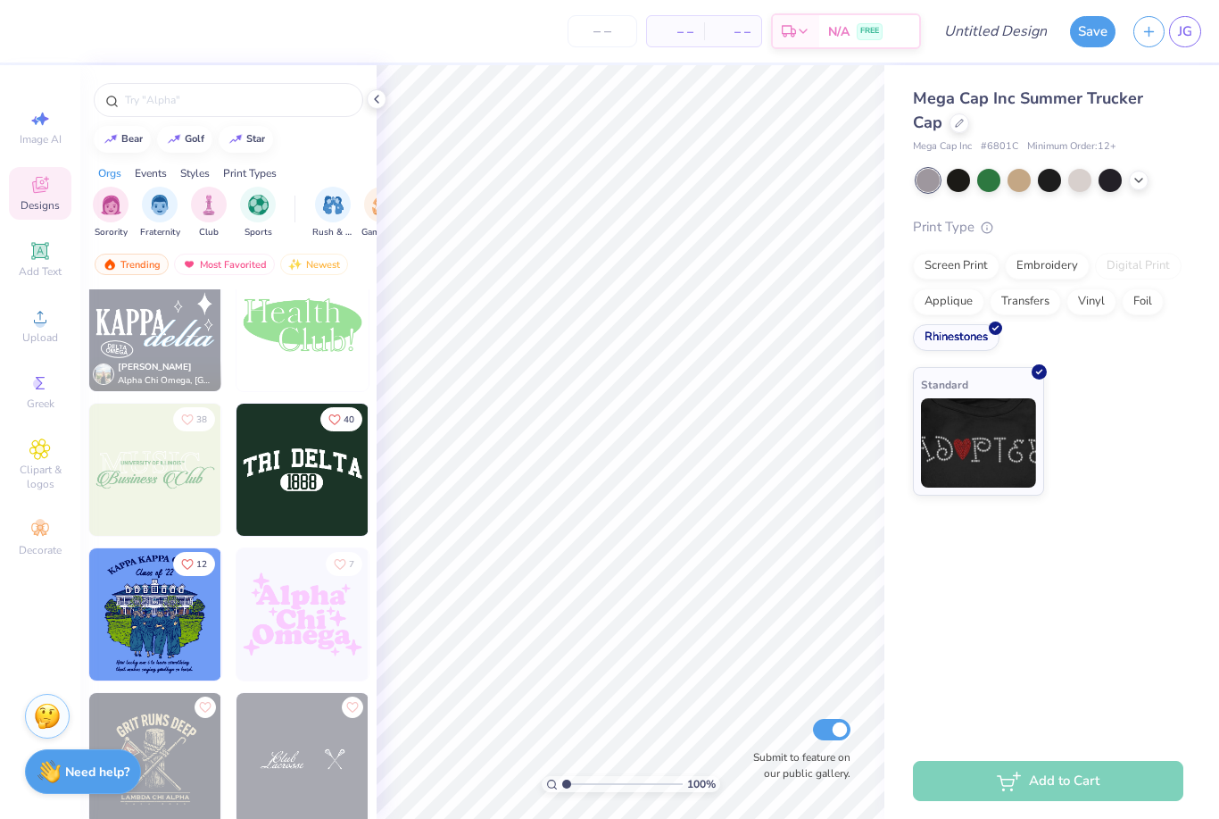
scroll to position [5603, 0]
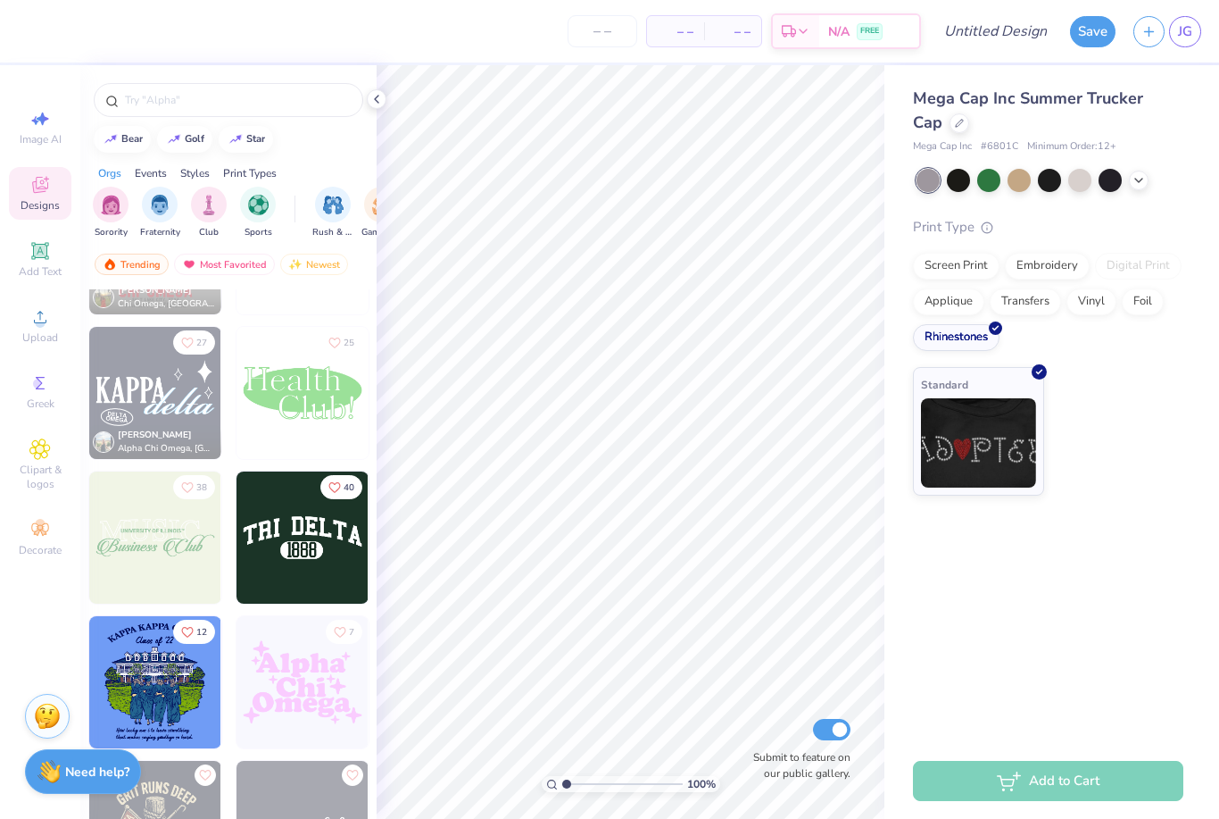
click at [345, 581] on img at bounding box center [303, 537] width 132 height 132
click at [753, 693] on icon at bounding box center [758, 692] width 18 height 18
click at [1134, 179] on icon at bounding box center [1139, 180] width 14 height 14
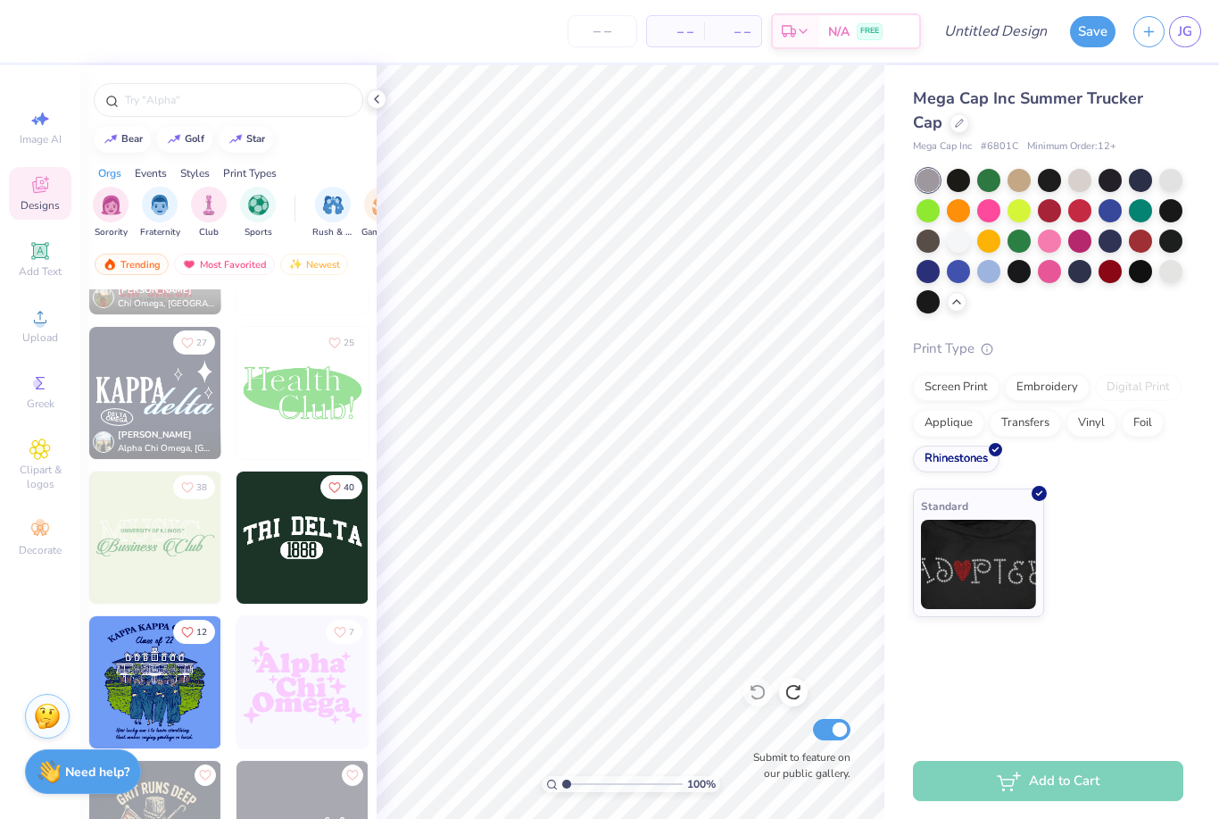
click at [1048, 240] on div at bounding box center [1049, 240] width 23 height 23
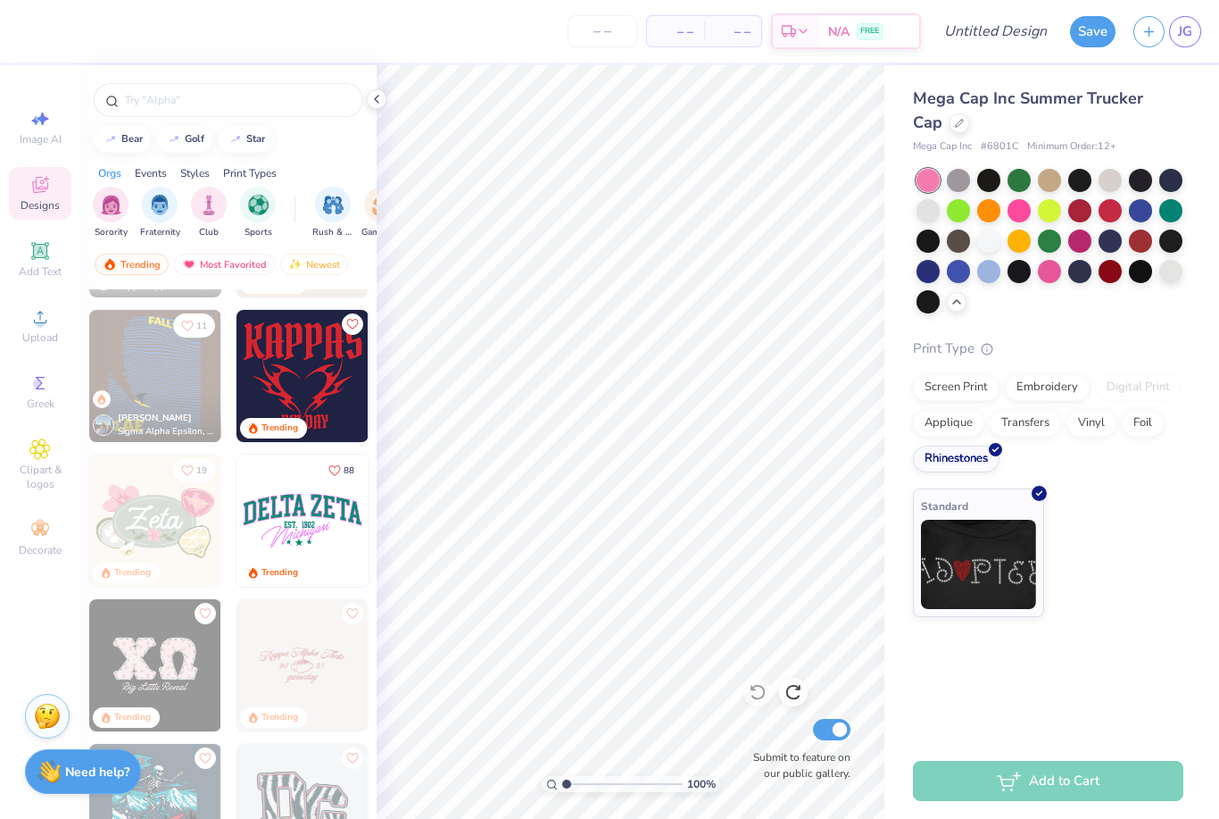
scroll to position [2258, 0]
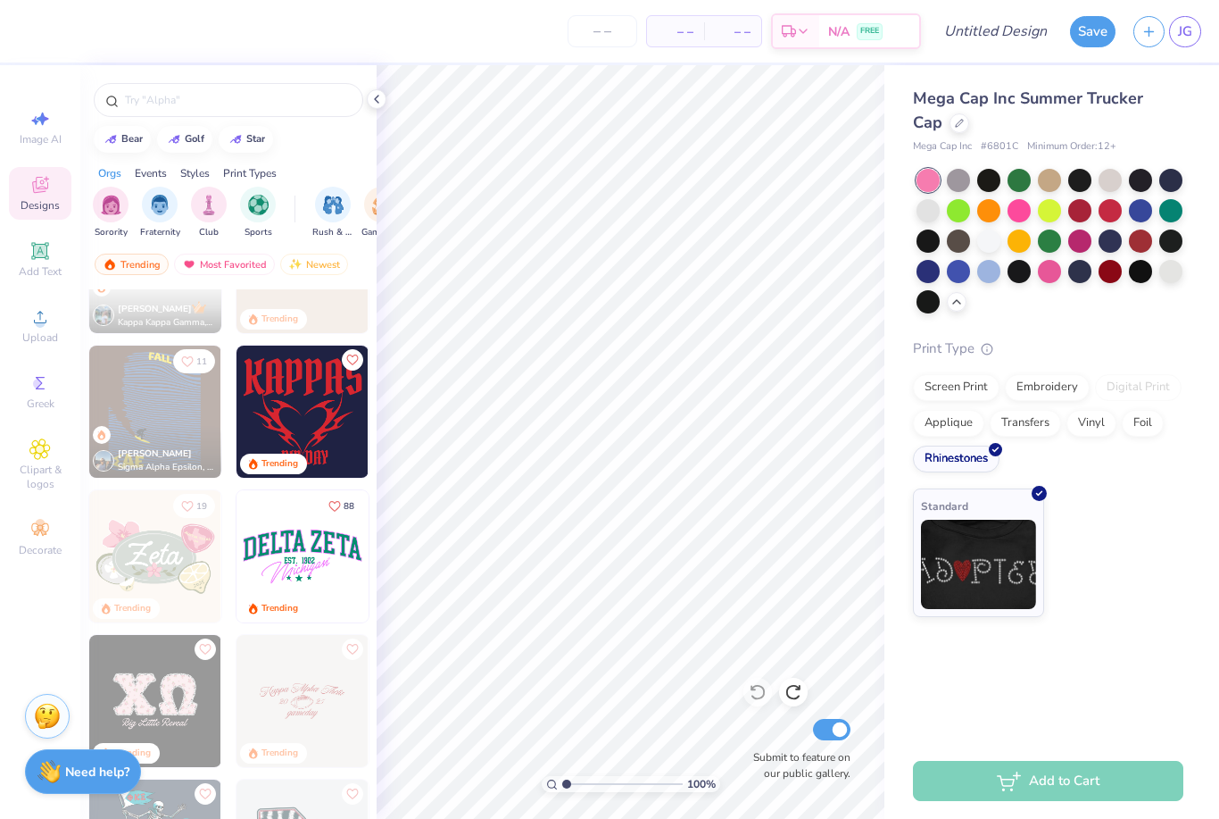
click at [960, 386] on div "Screen Print" at bounding box center [956, 387] width 87 height 27
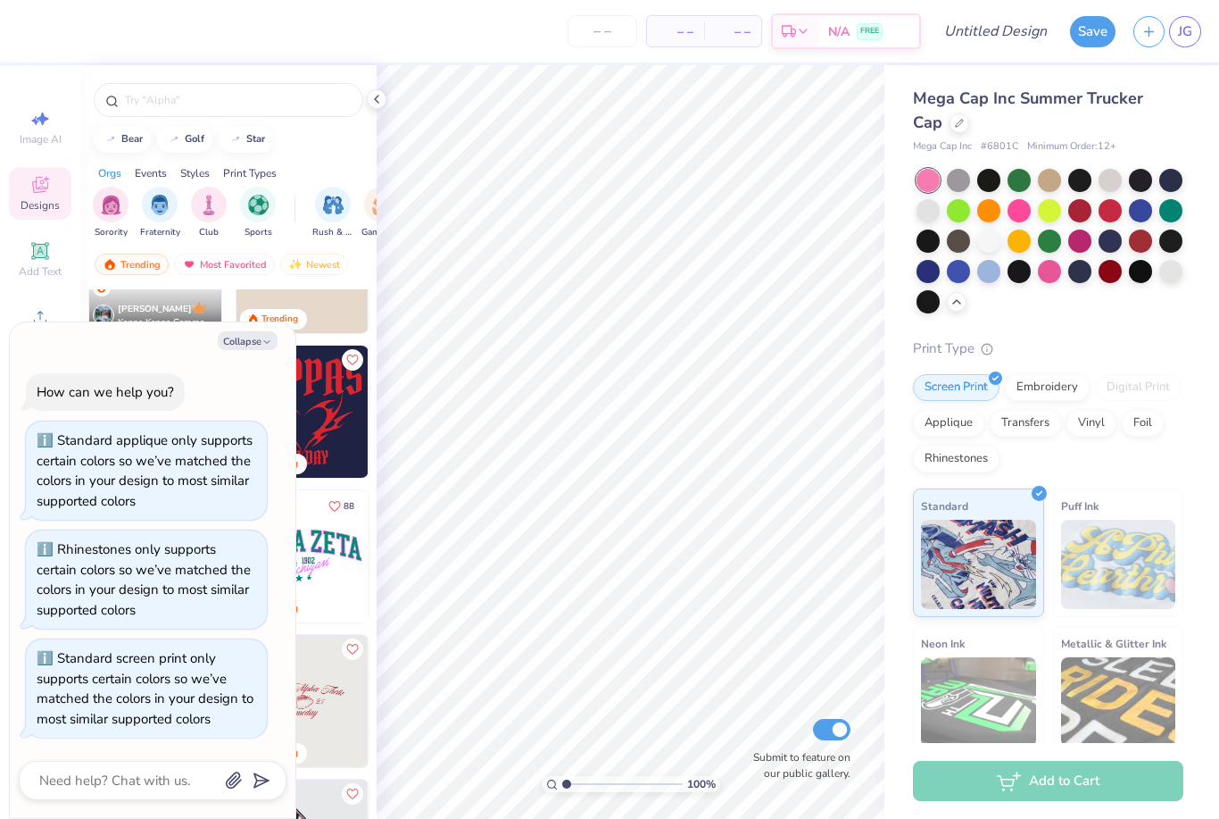
click at [253, 347] on button "Collapse" at bounding box center [248, 340] width 60 height 19
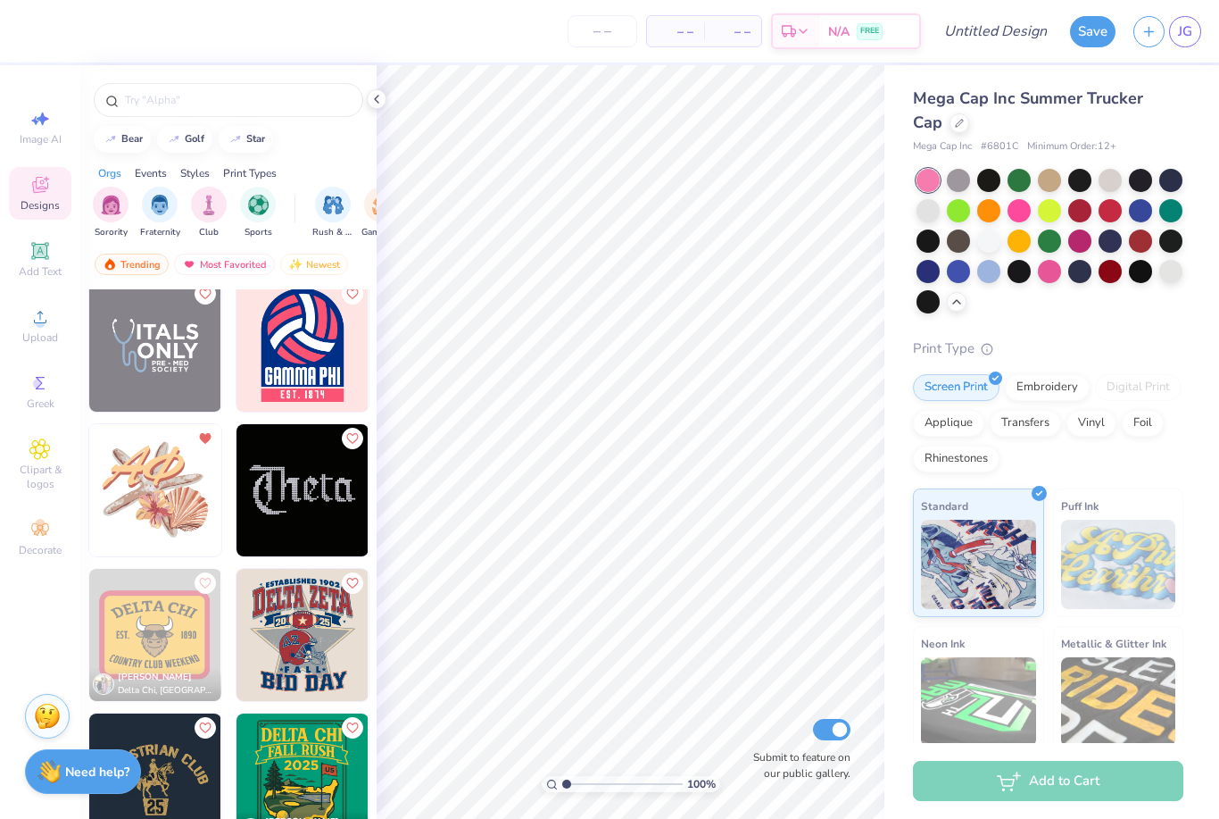
scroll to position [7343, 0]
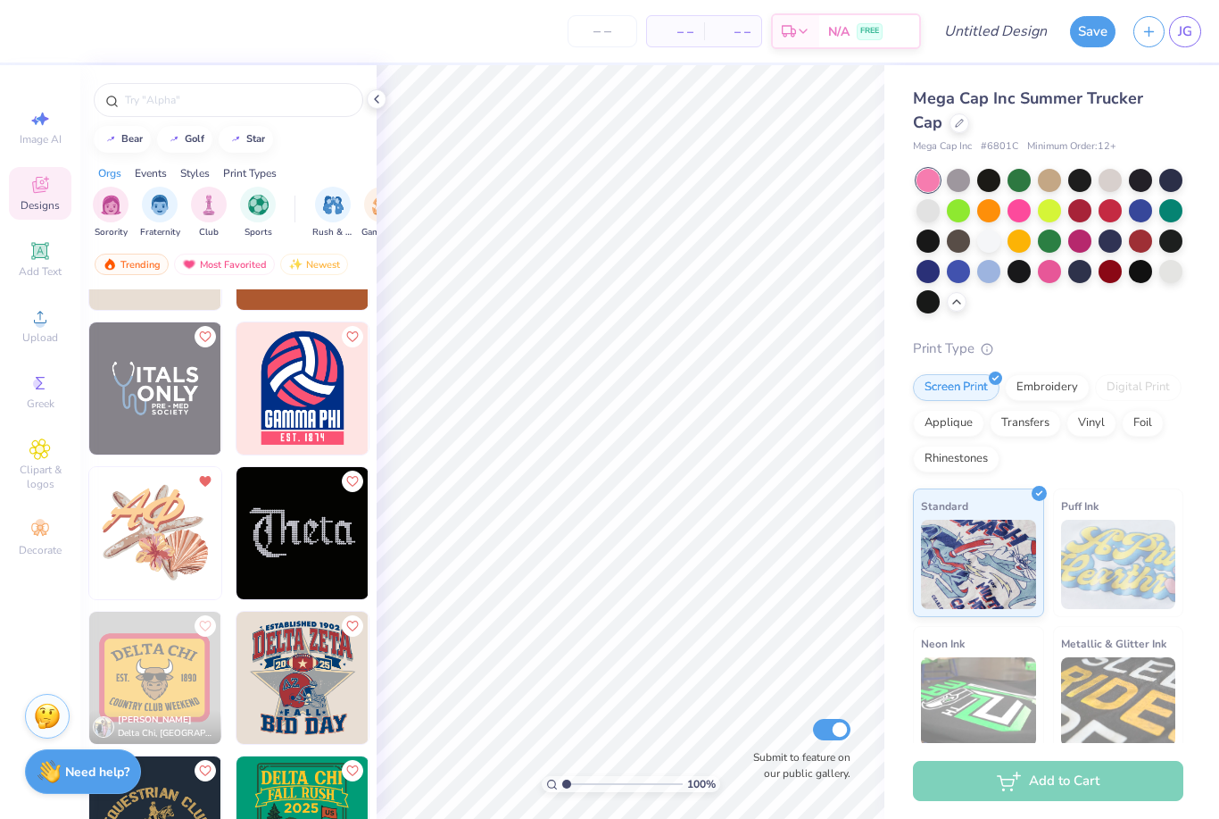
click at [209, 567] on img at bounding box center [155, 533] width 132 height 132
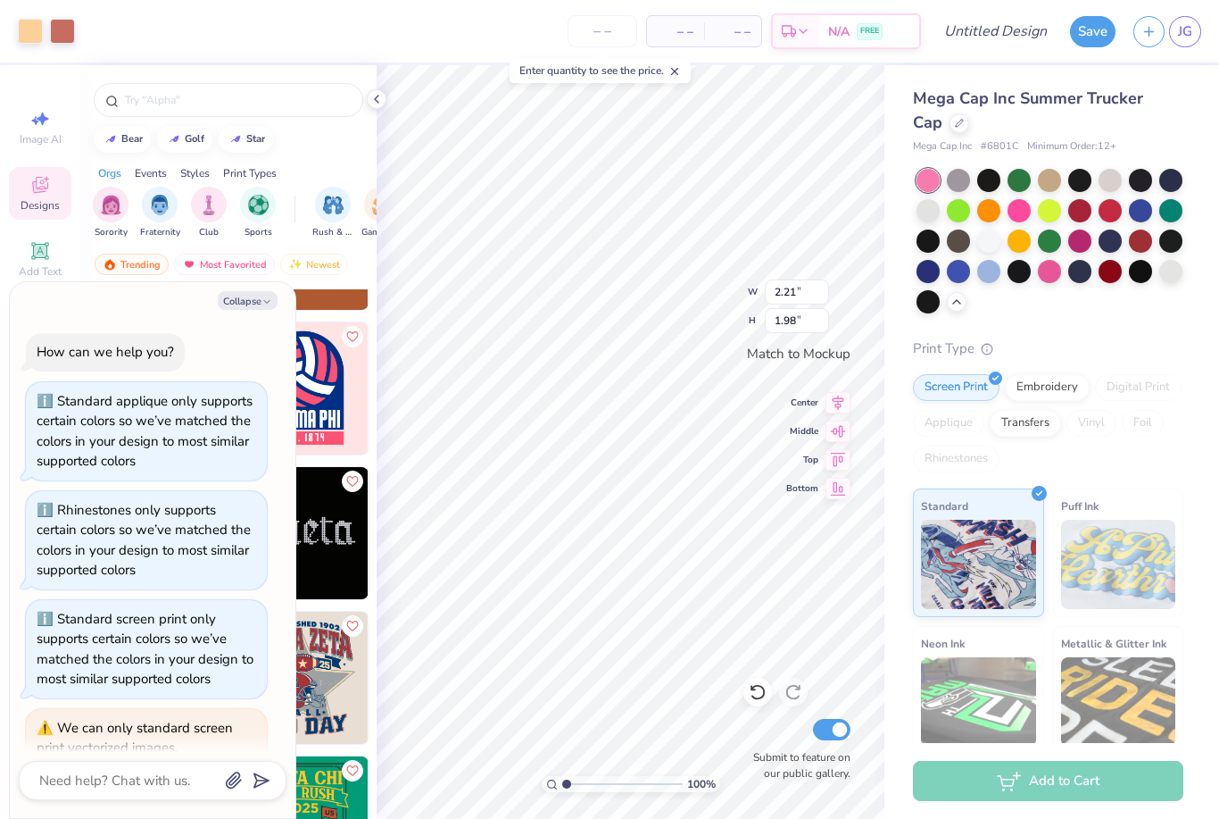
scroll to position [102, 0]
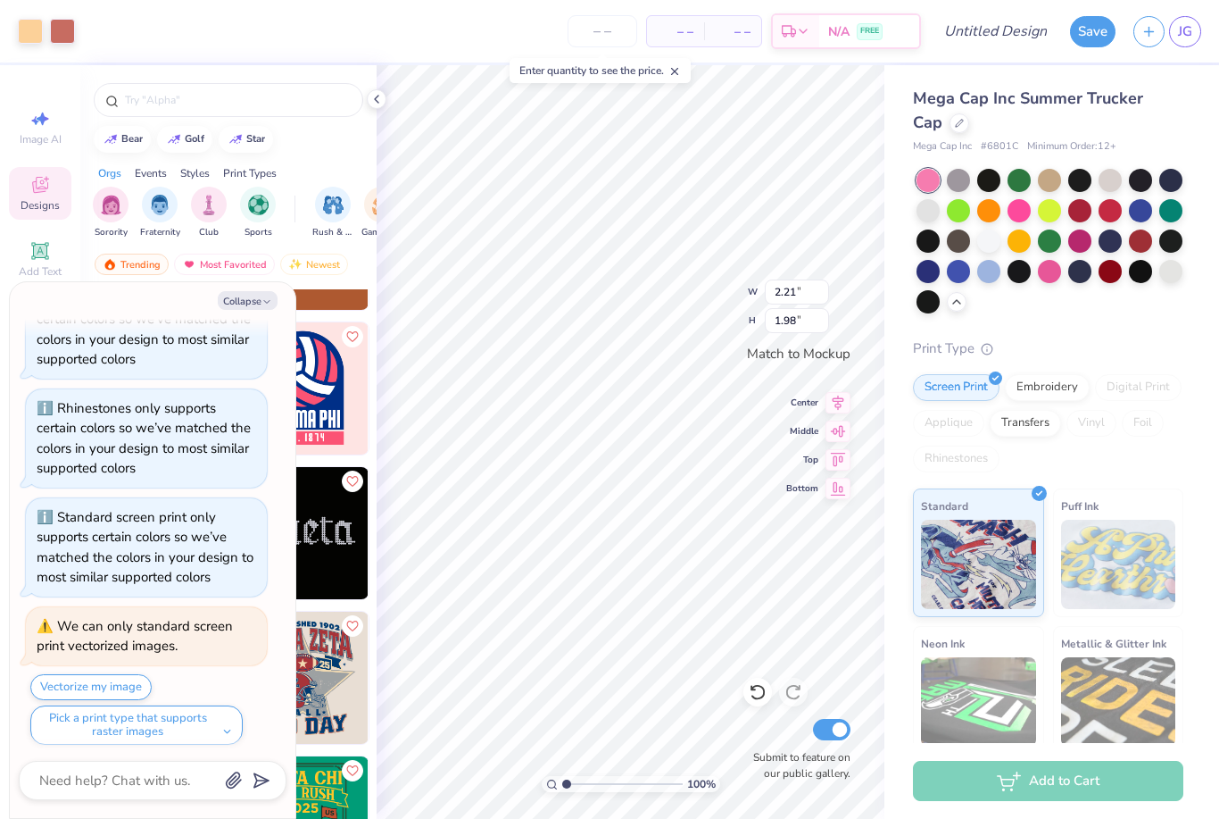
type textarea "x"
click at [626, 31] on input "number" at bounding box center [603, 31] width 70 height 32
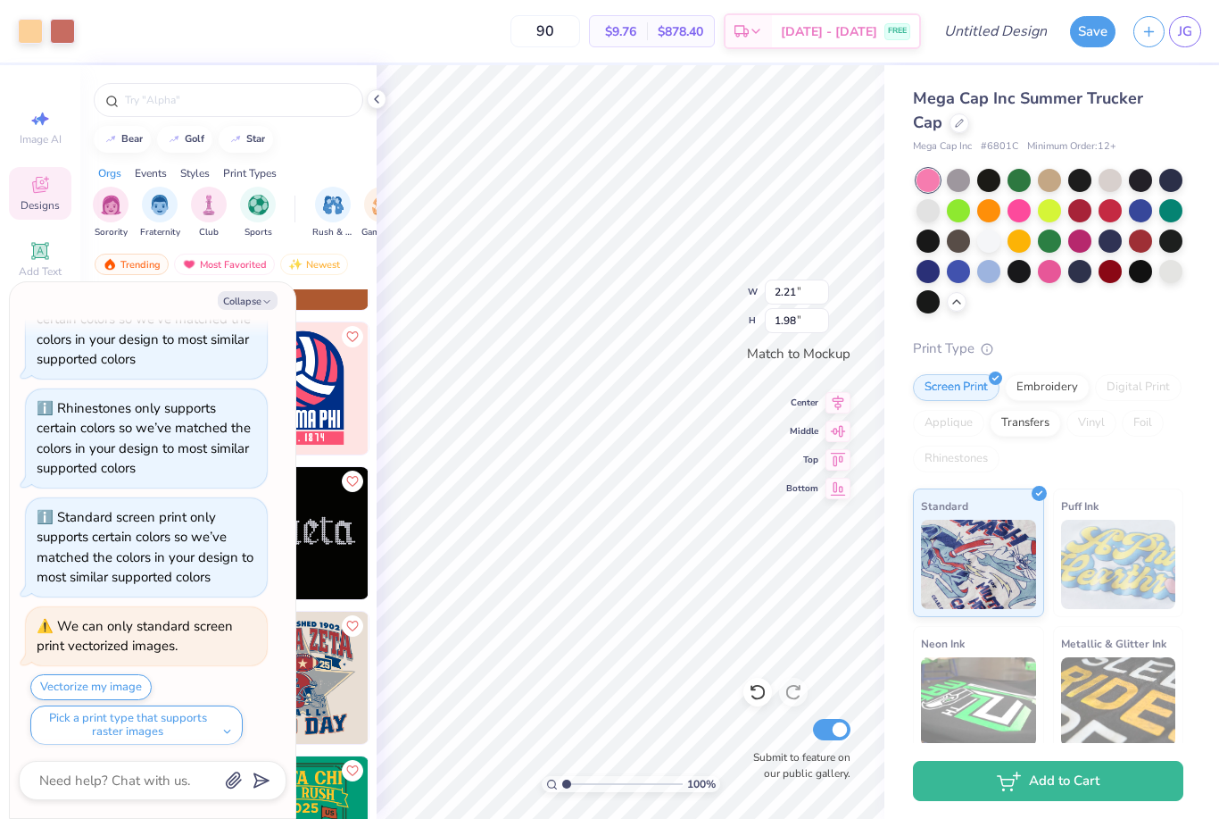
type input "9"
type input "1"
type input "9"
type input "8"
type input "90"
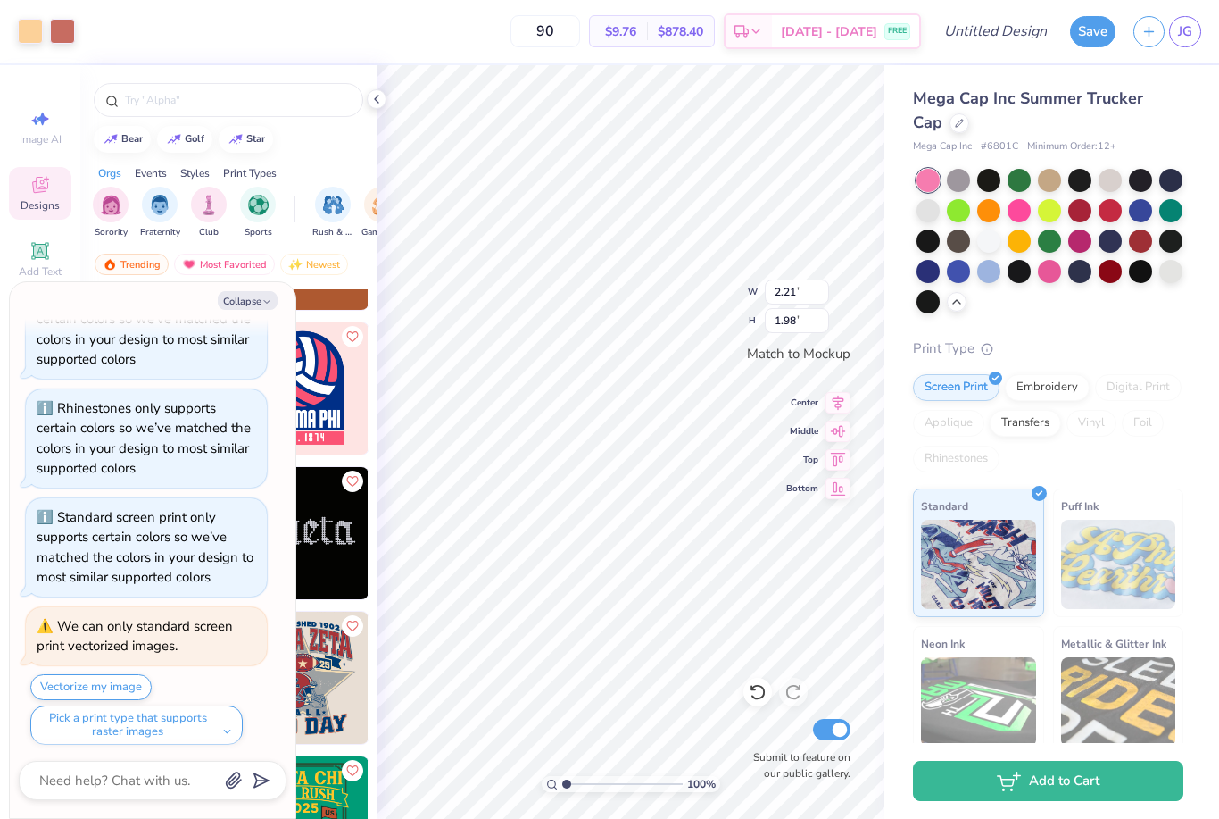
click at [248, 309] on button "Collapse" at bounding box center [248, 300] width 60 height 19
type textarea "x"
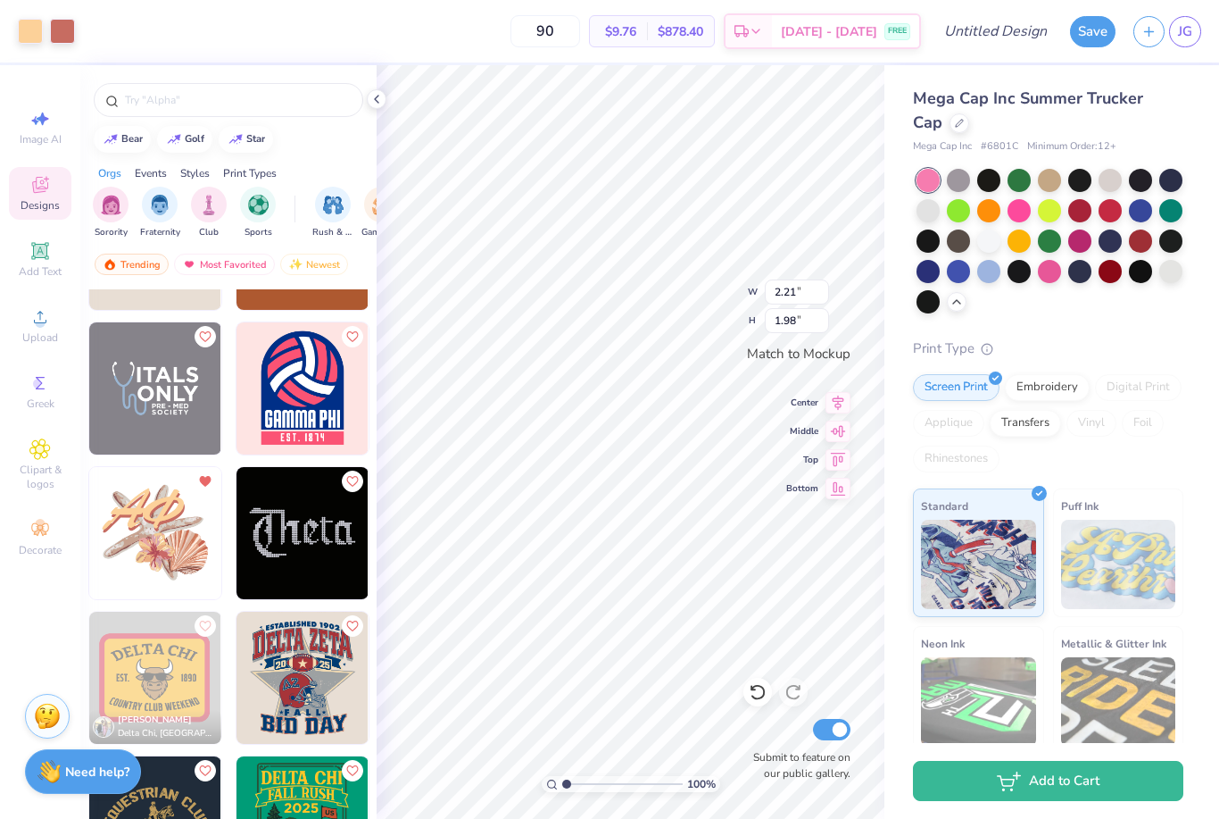
click at [752, 680] on div at bounding box center [758, 691] width 29 height 29
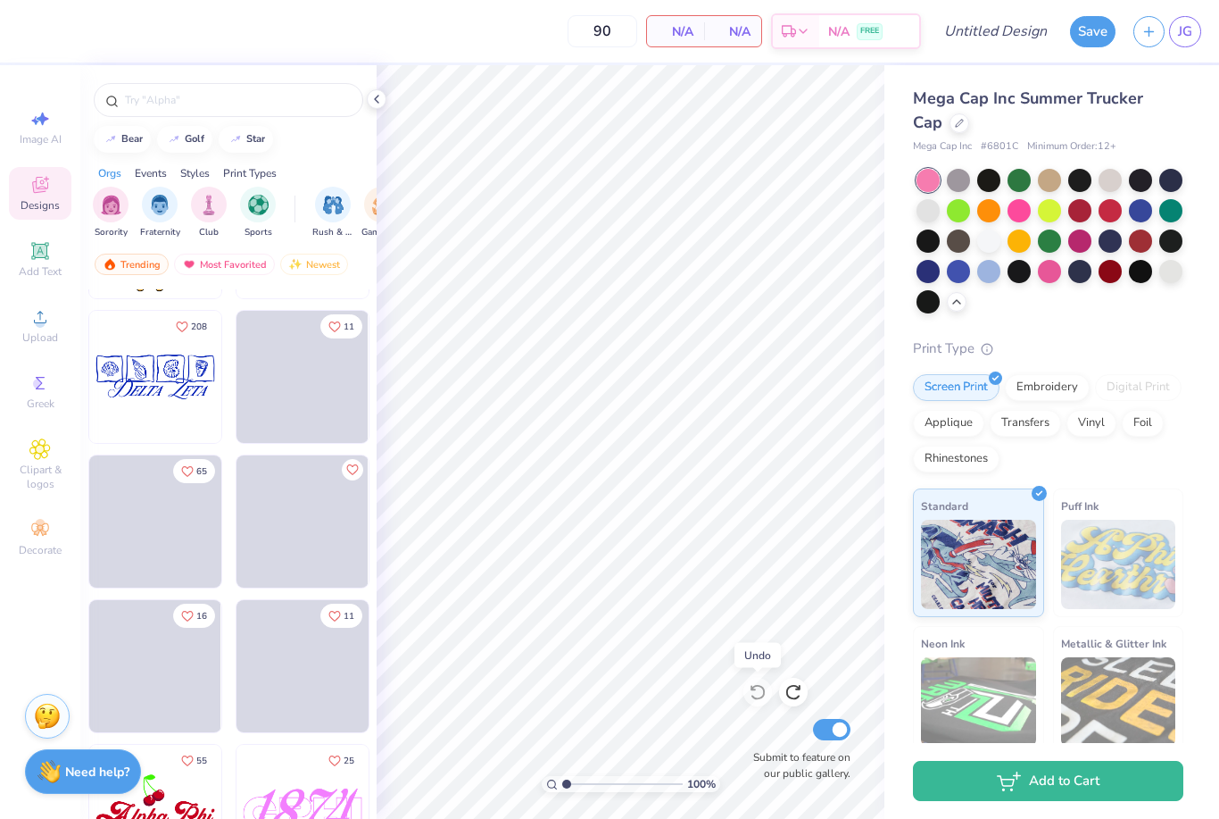
scroll to position [11851, 0]
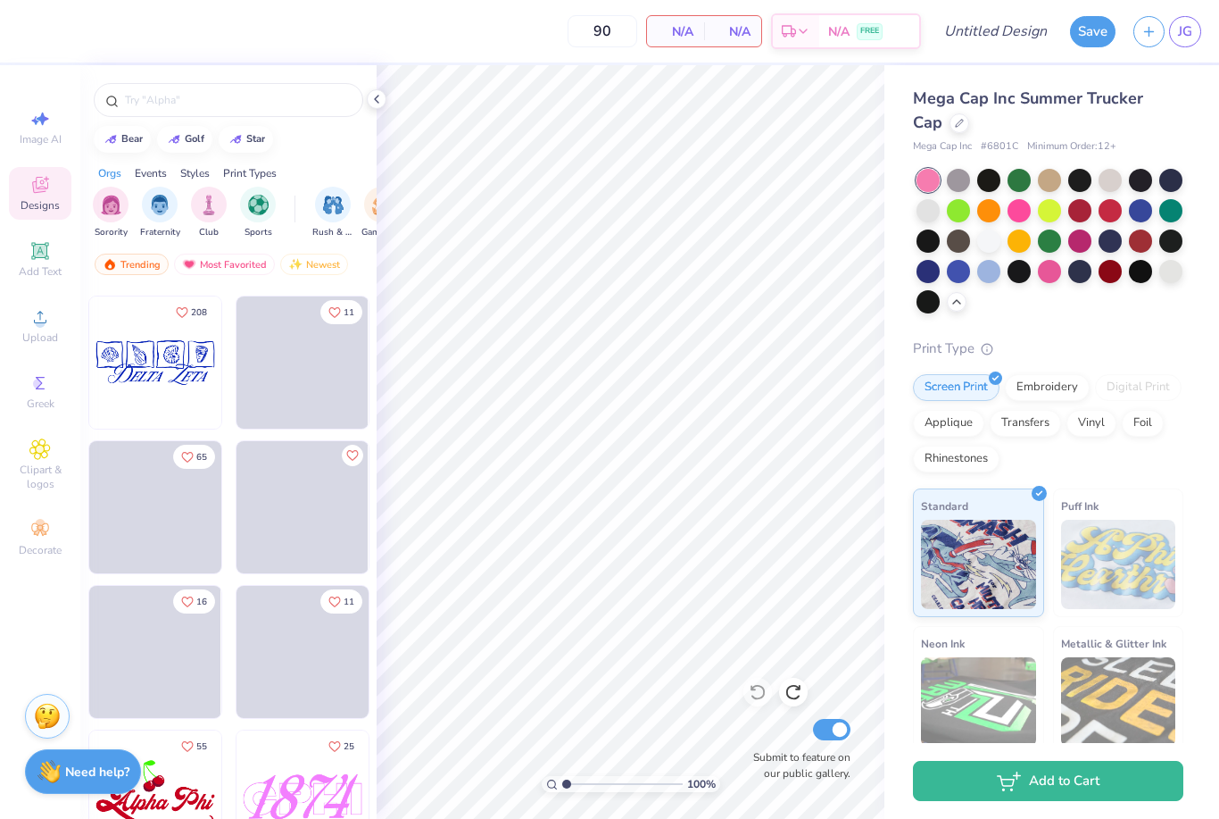
click at [1209, 31] on div "Save JG" at bounding box center [1144, 31] width 149 height 62
click at [1183, 29] on span "JG" at bounding box center [1185, 31] width 14 height 21
